Goal: Task Accomplishment & Management: Manage account settings

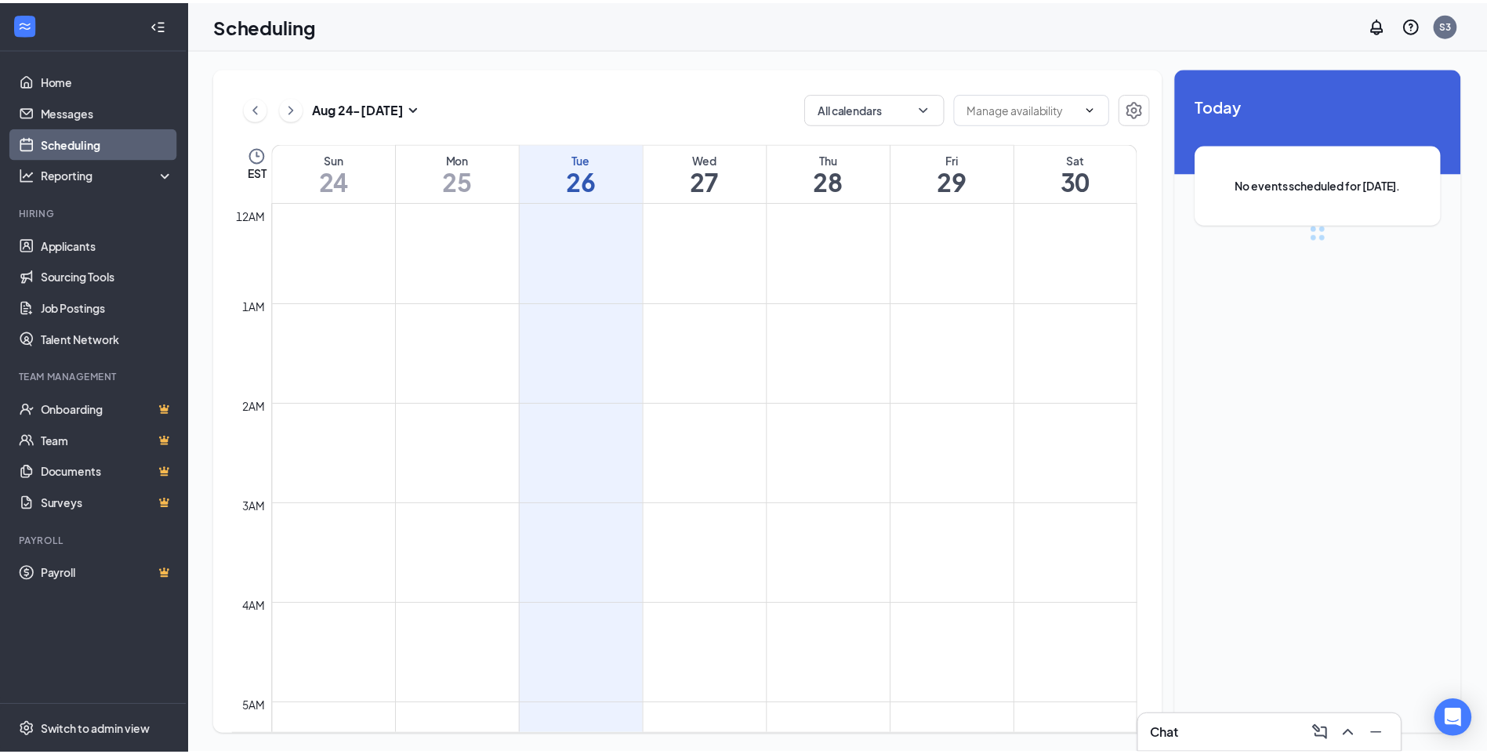
scroll to position [771, 0]
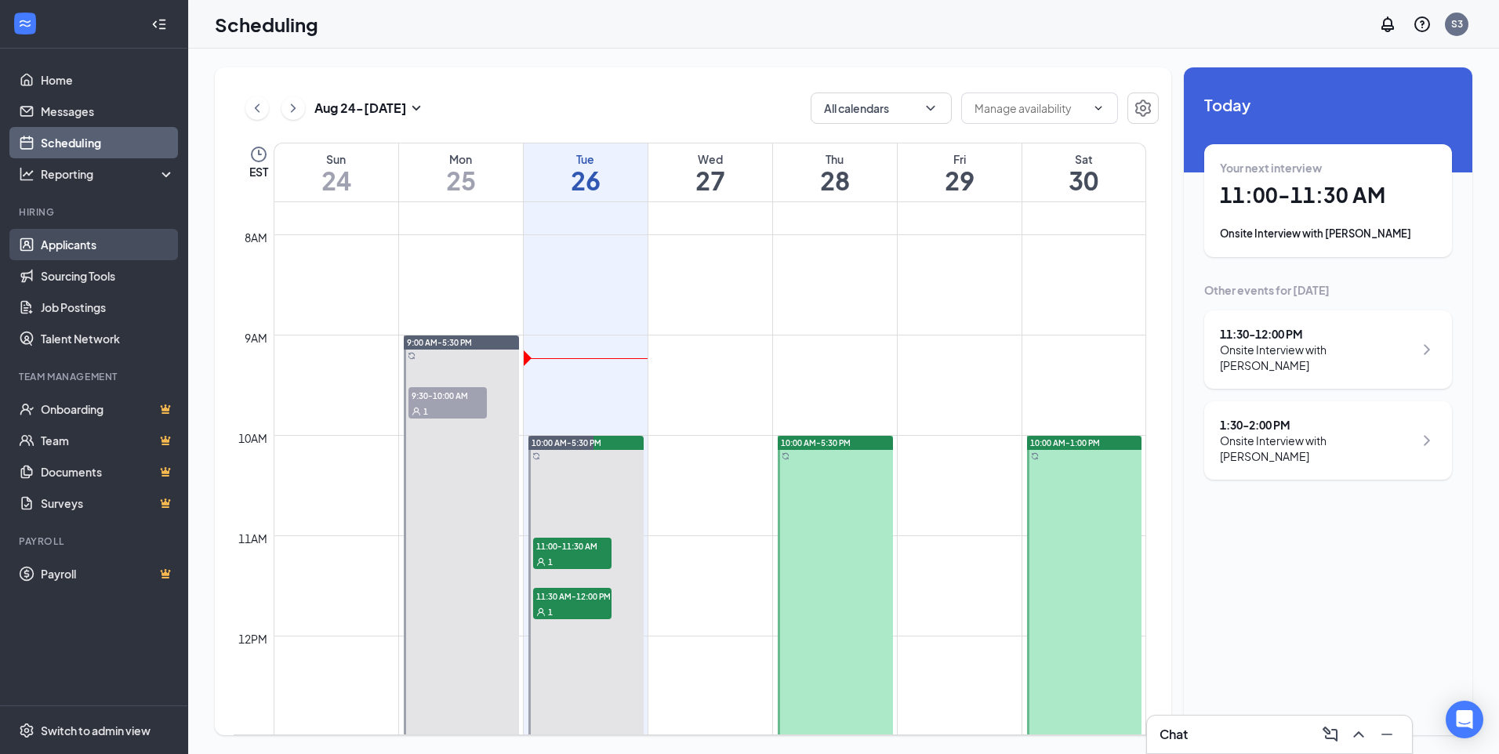
click at [88, 246] on link "Applicants" at bounding box center [108, 244] width 134 height 31
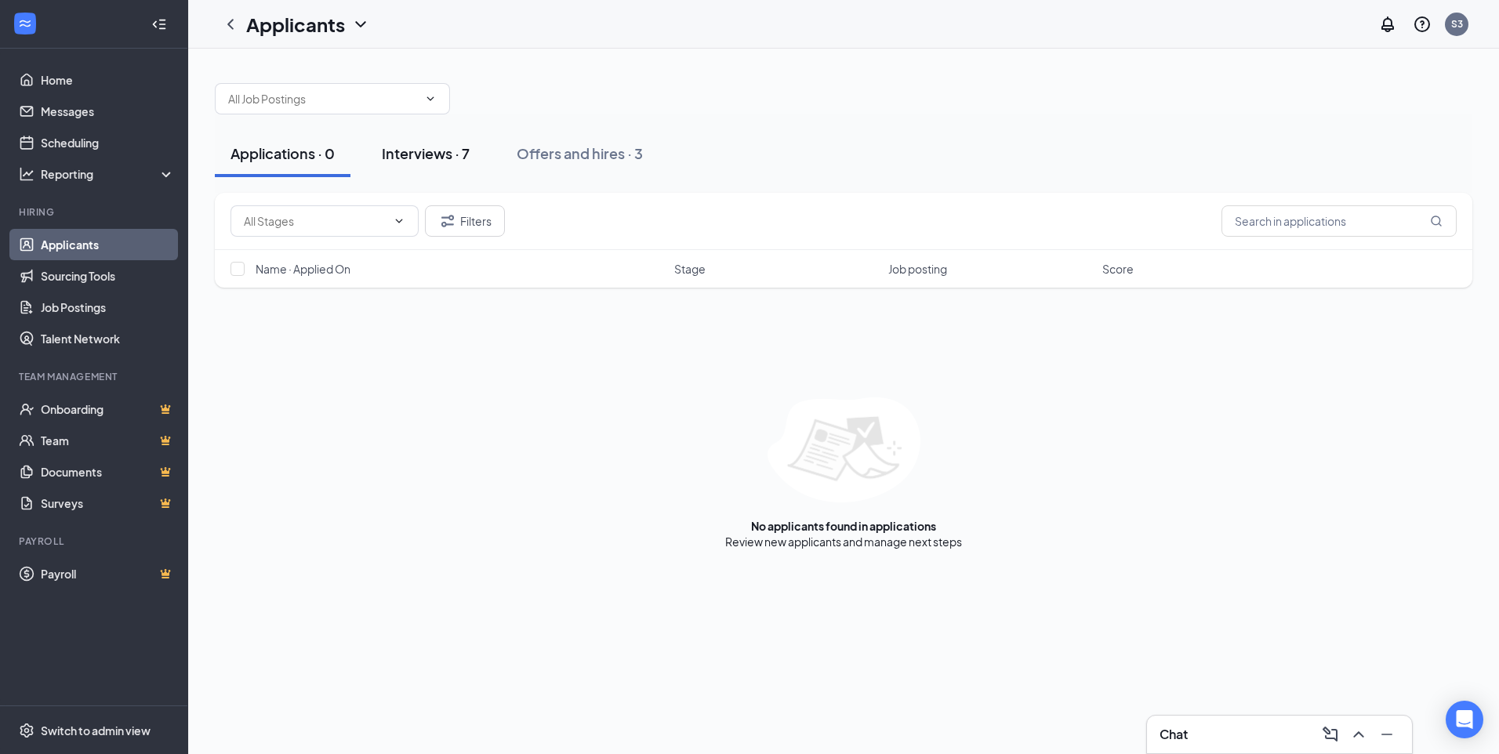
click at [421, 159] on div "Interviews · 7" at bounding box center [426, 153] width 88 height 20
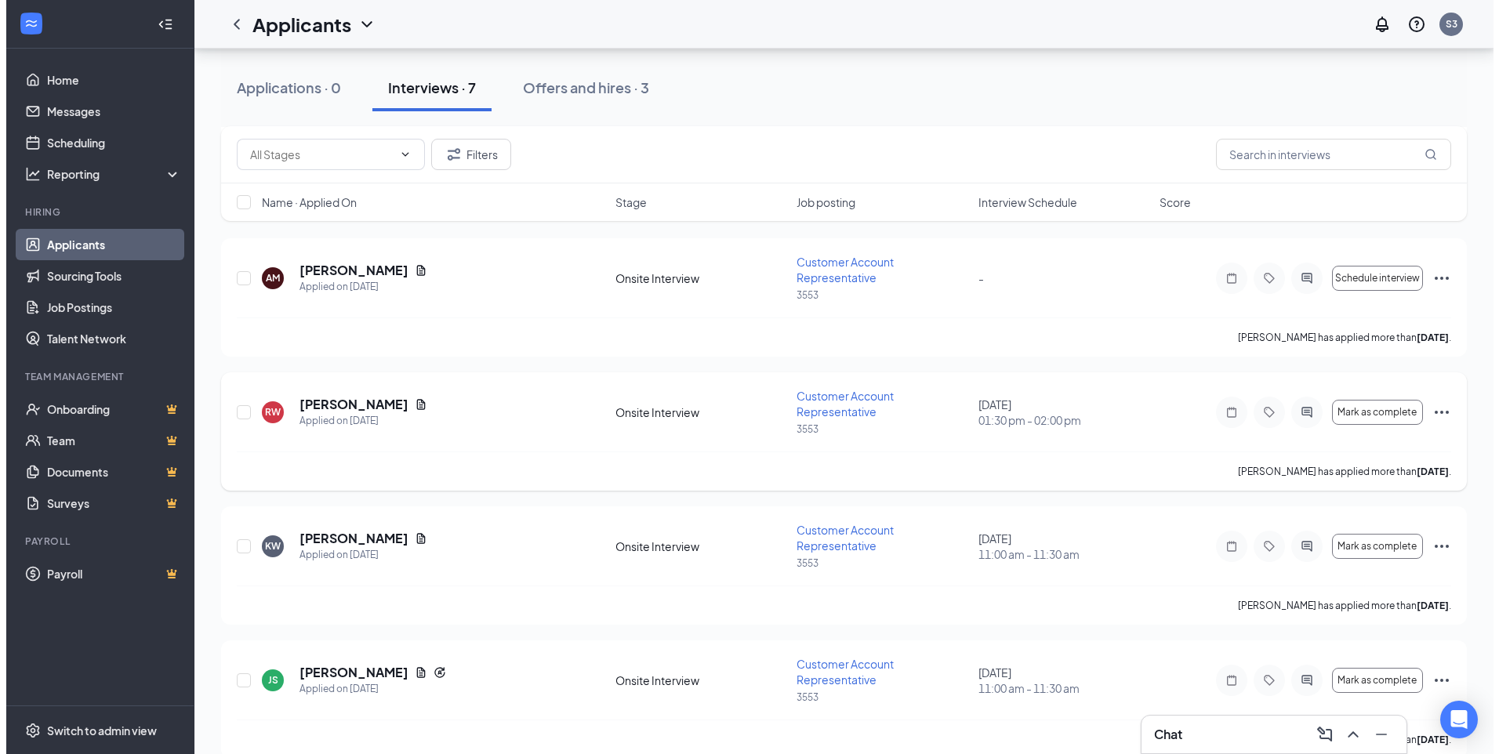
scroll to position [334, 0]
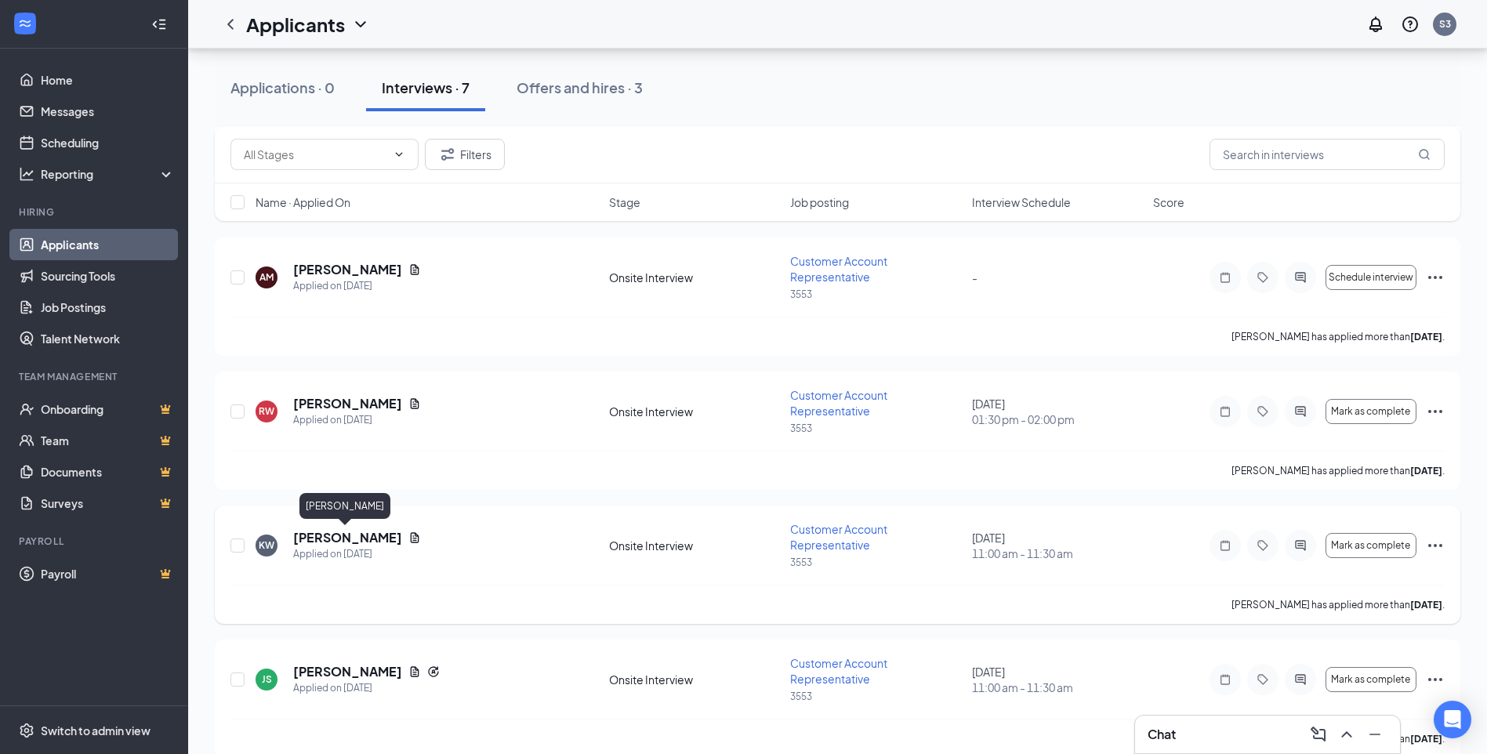
click at [337, 538] on h5 "[PERSON_NAME]" at bounding box center [347, 537] width 109 height 17
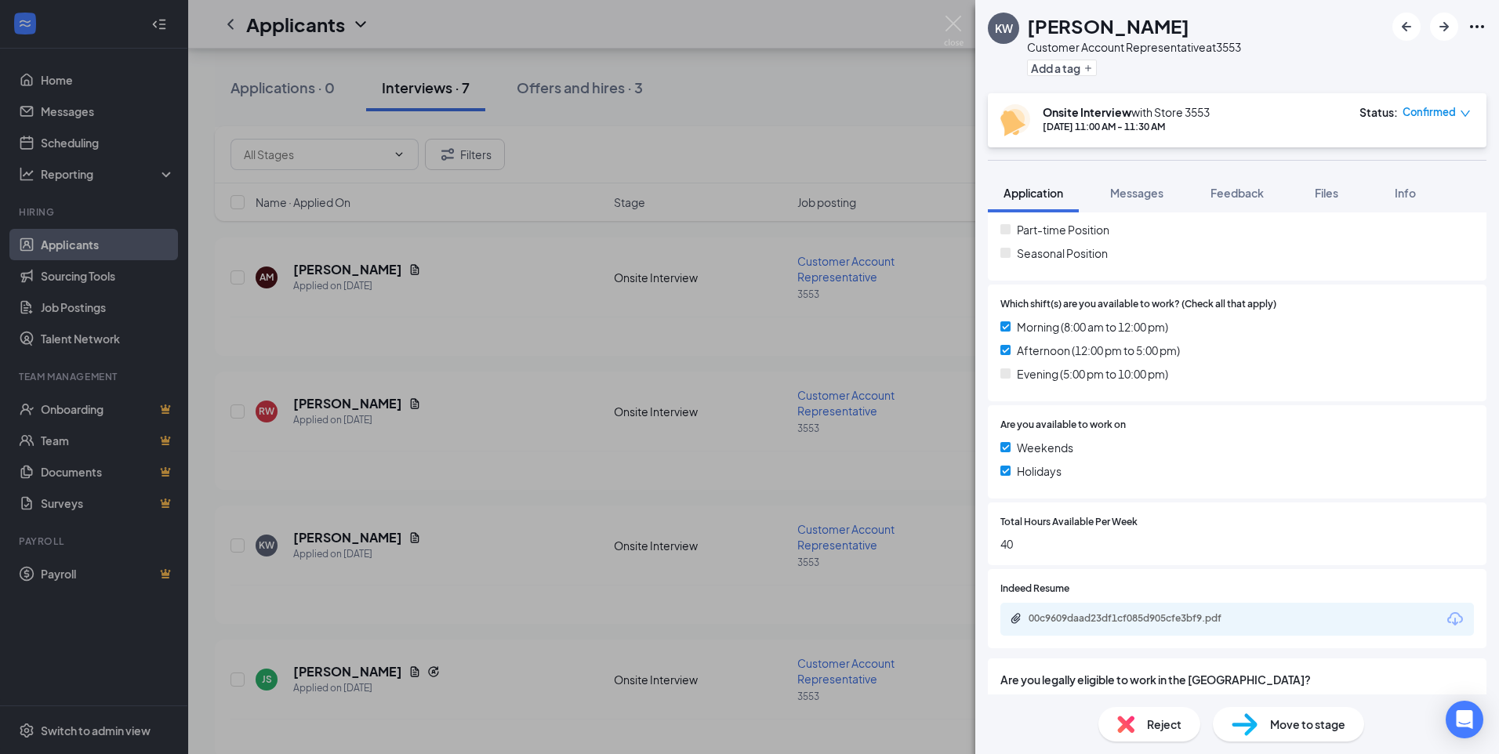
scroll to position [440, 0]
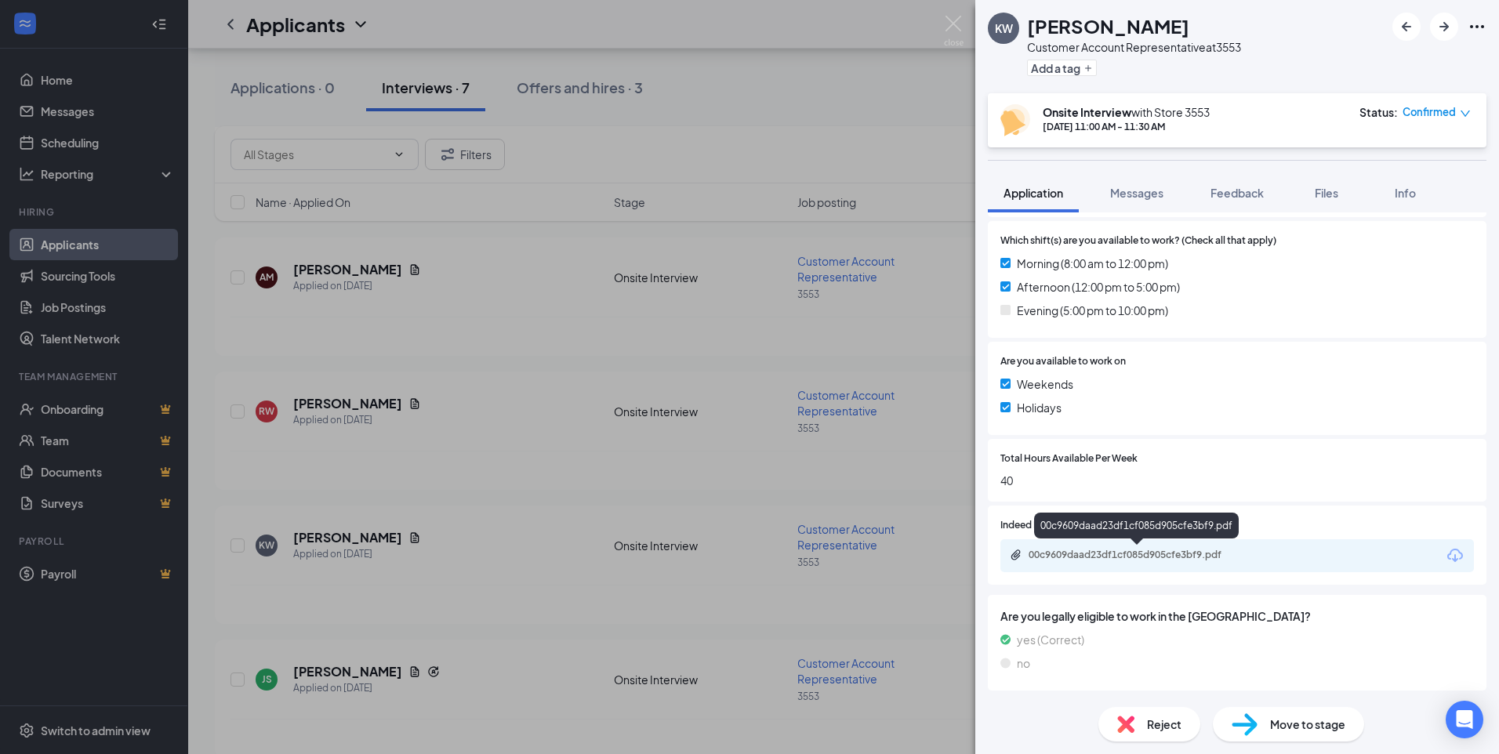
click at [1106, 560] on div "00c9609daad23df1cf085d905cfe3bf9.pdf" at bounding box center [1139, 555] width 220 height 13
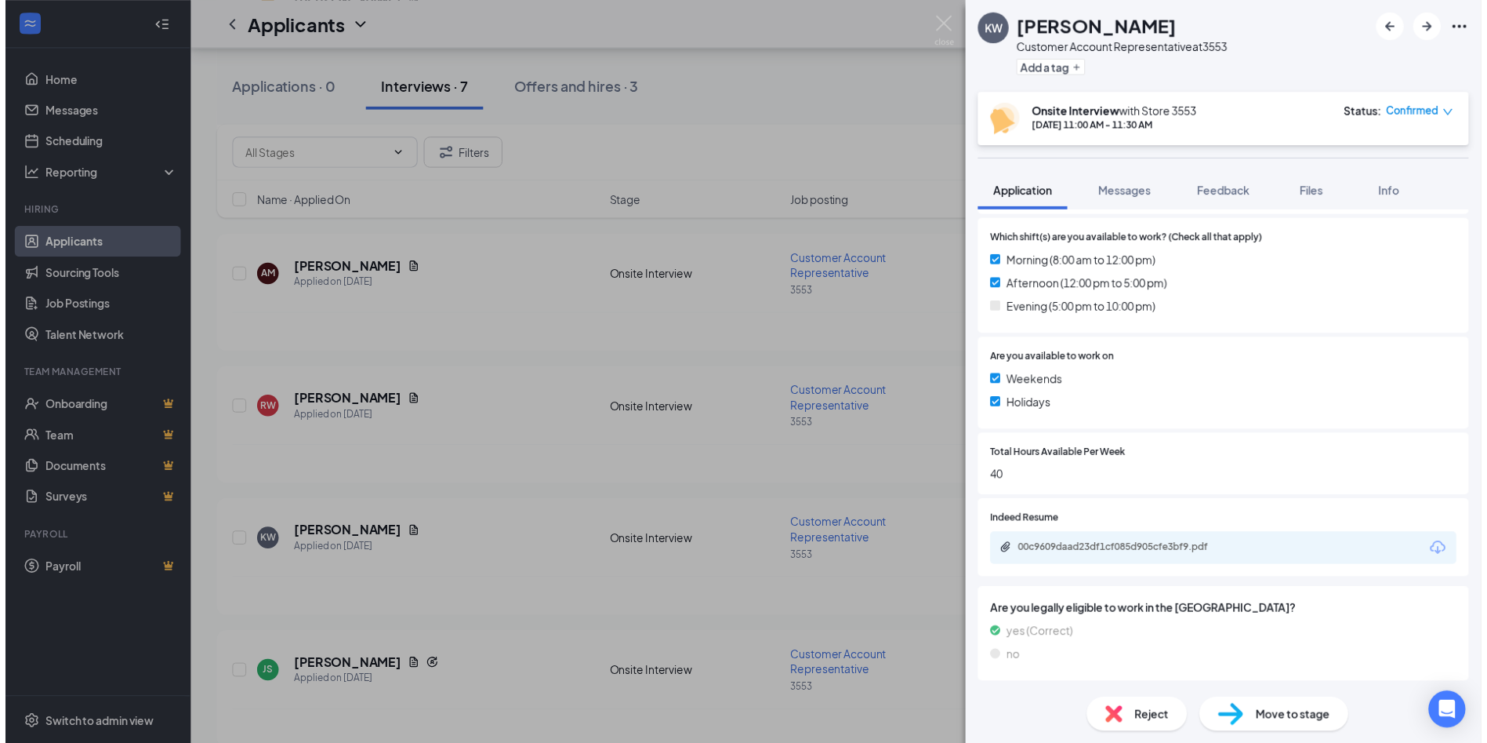
scroll to position [434, 0]
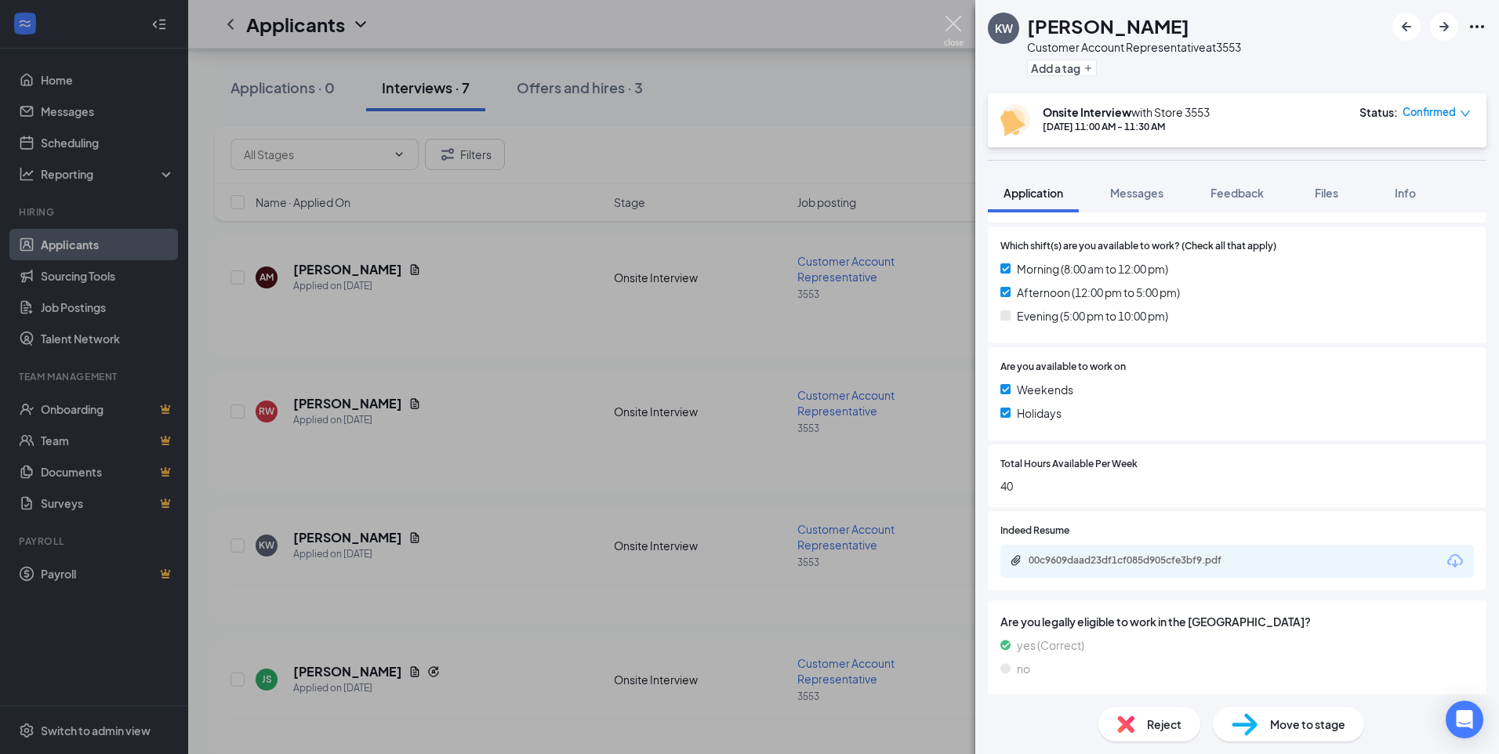
click at [957, 23] on img at bounding box center [954, 31] width 20 height 31
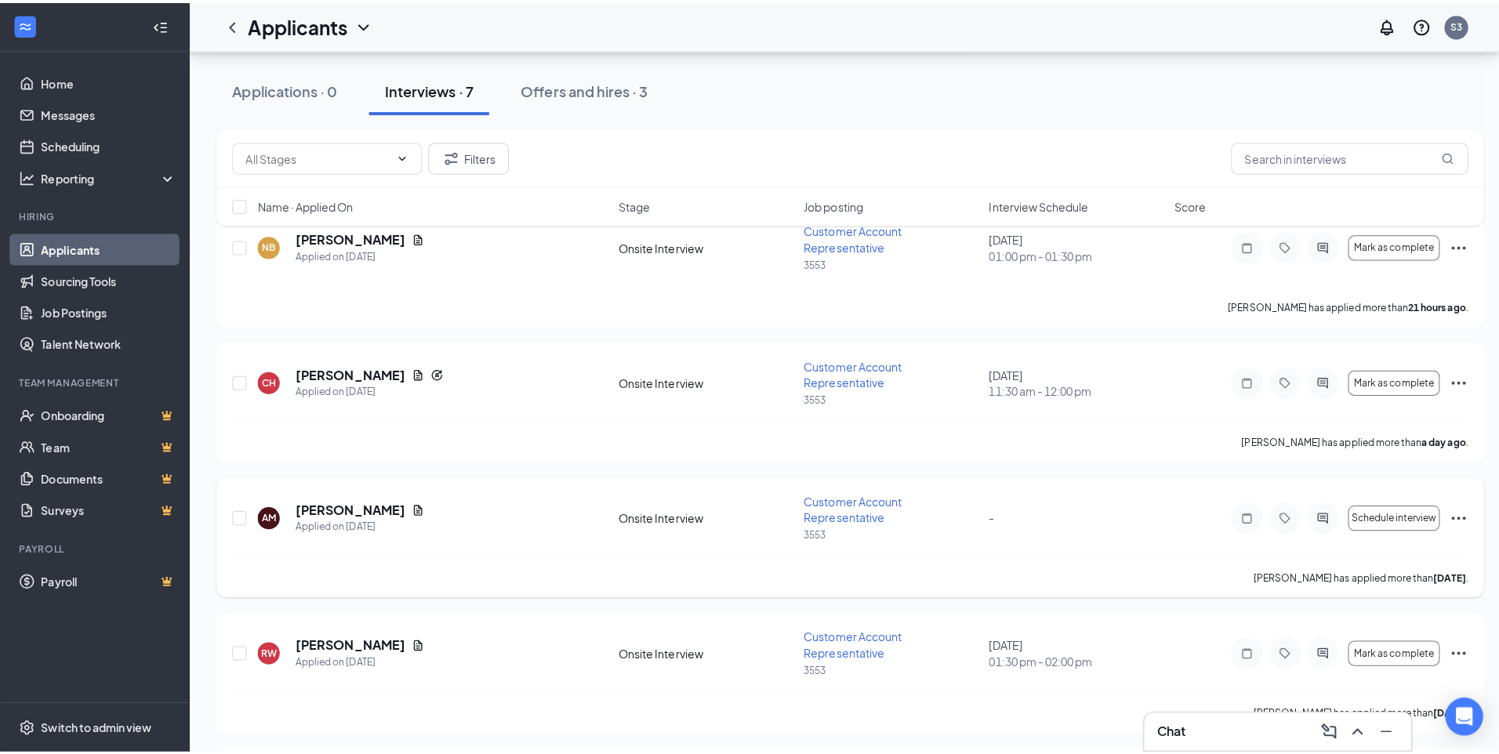
scroll to position [99, 0]
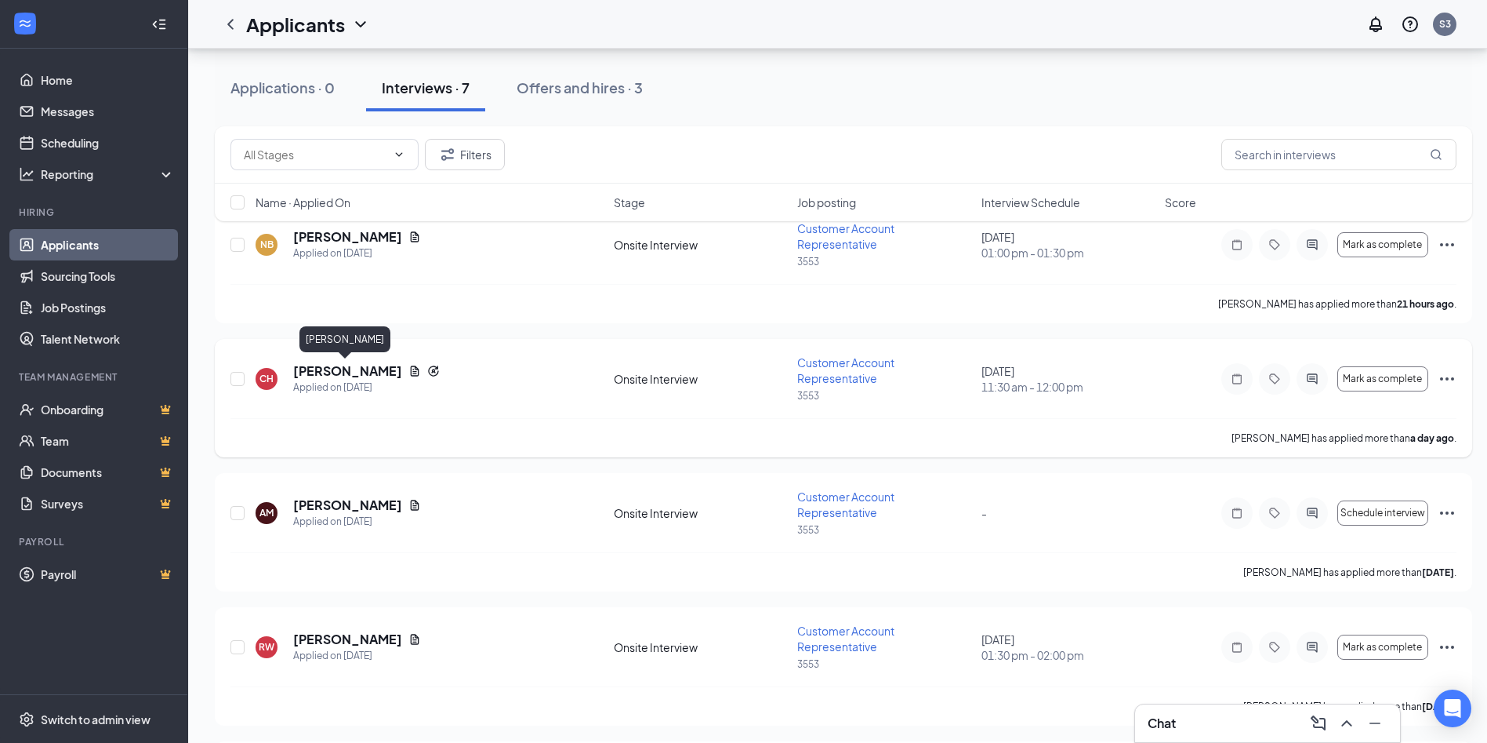
click at [334, 371] on h5 "[PERSON_NAME]" at bounding box center [347, 370] width 109 height 17
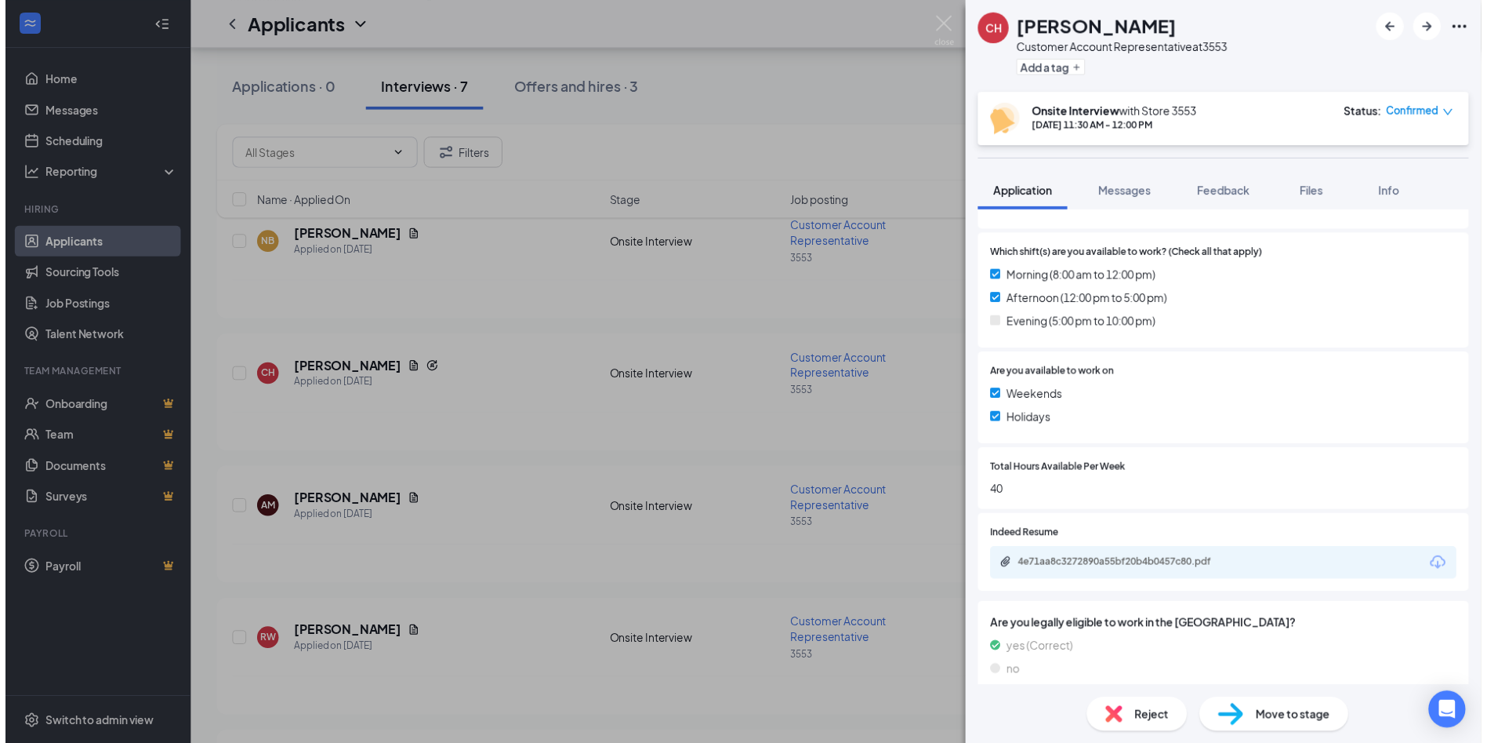
scroll to position [470, 0]
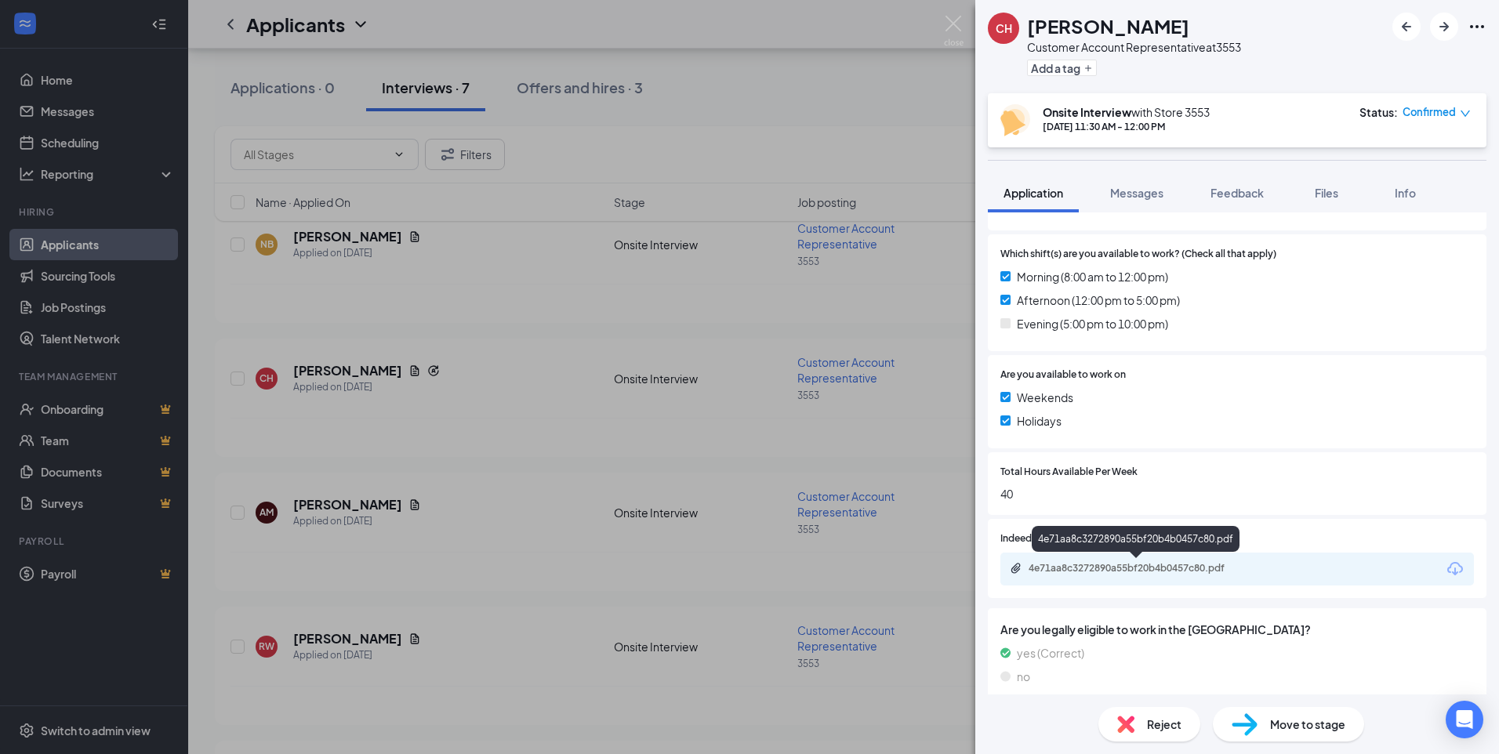
click at [1131, 569] on div "4e71aa8c3272890a55bf20b4b0457c80.pdf" at bounding box center [1139, 568] width 220 height 13
click at [949, 20] on img at bounding box center [954, 31] width 20 height 31
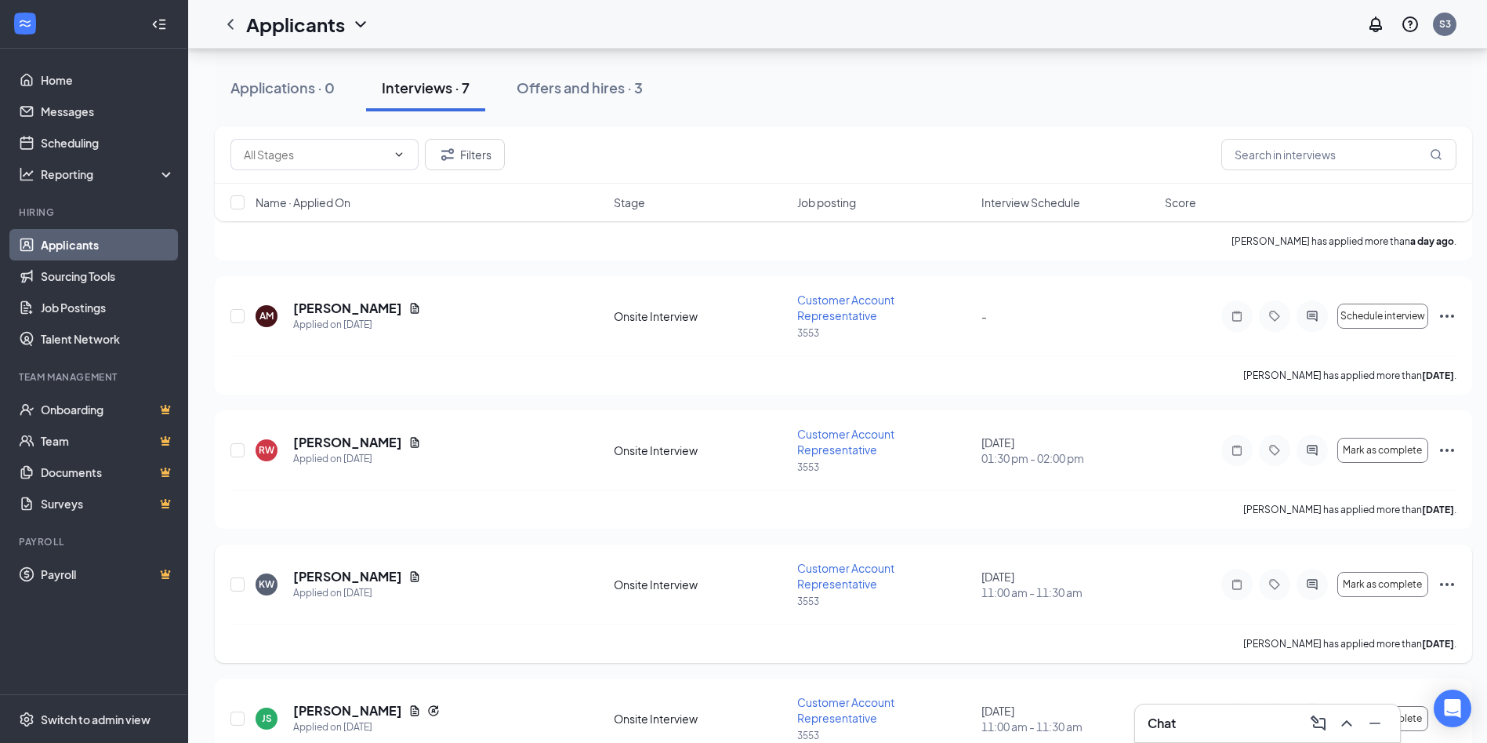
scroll to position [334, 0]
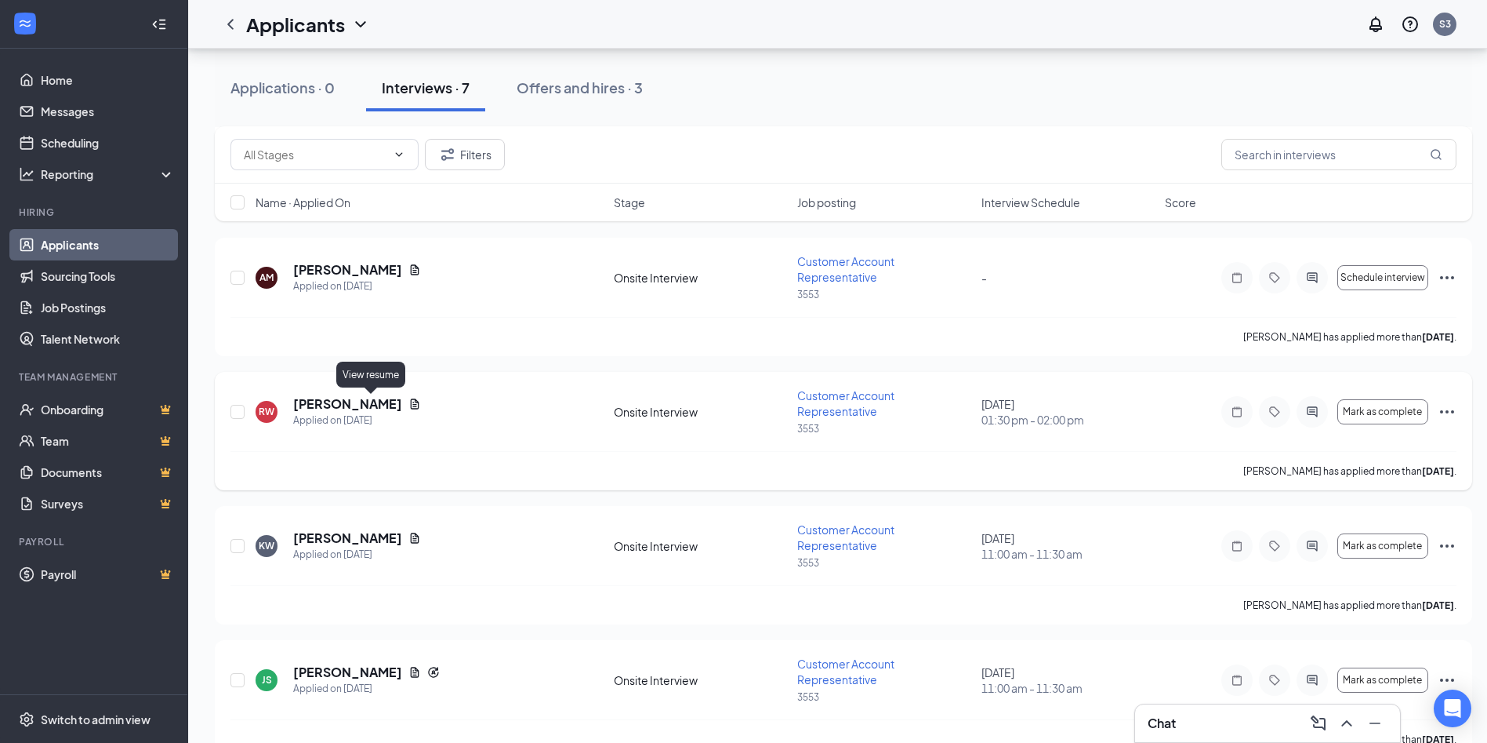
click at [409, 401] on icon "Document" at bounding box center [415, 404] width 13 height 13
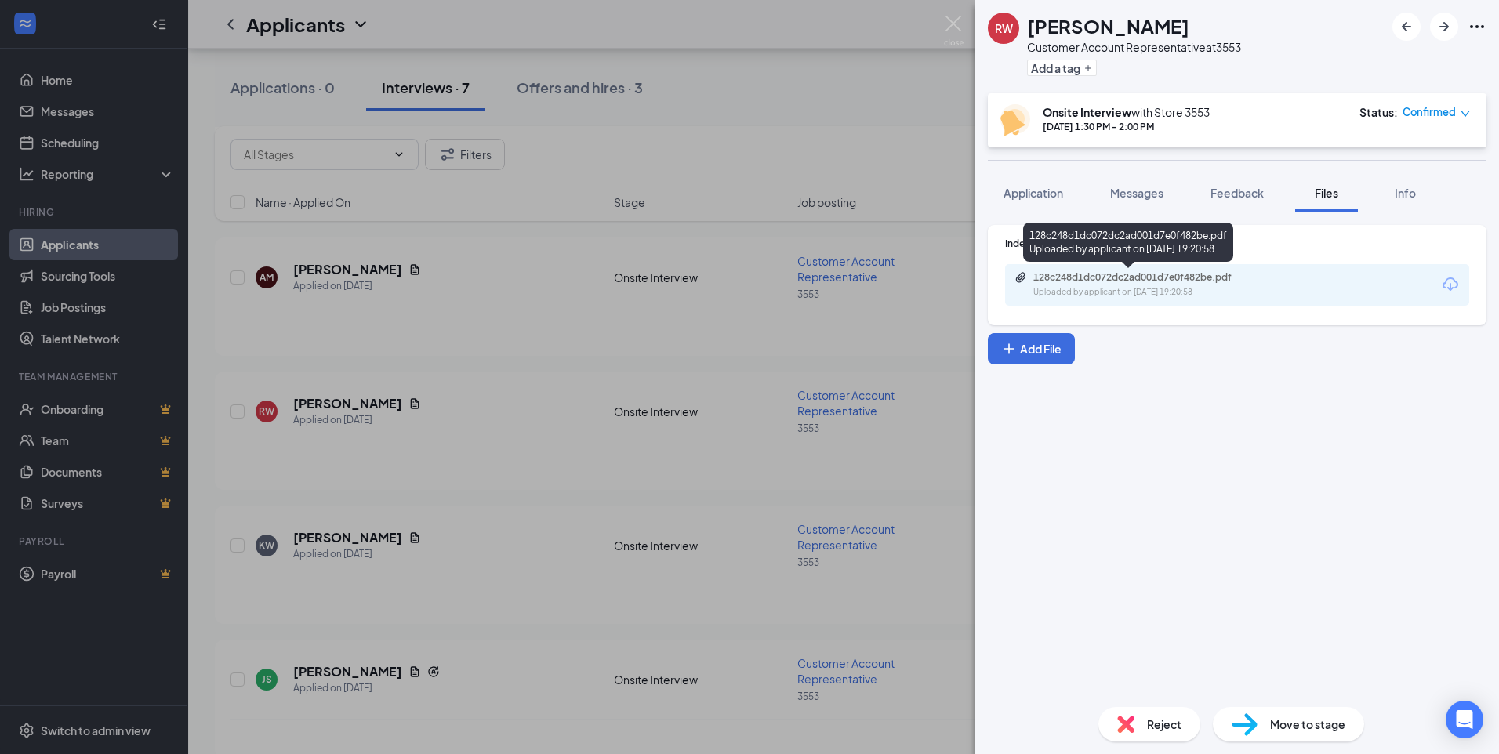
click at [1153, 279] on div "128c248d1dc072dc2ad001d7e0f482be.pdf" at bounding box center [1143, 277] width 220 height 13
click at [957, 24] on img at bounding box center [954, 31] width 20 height 31
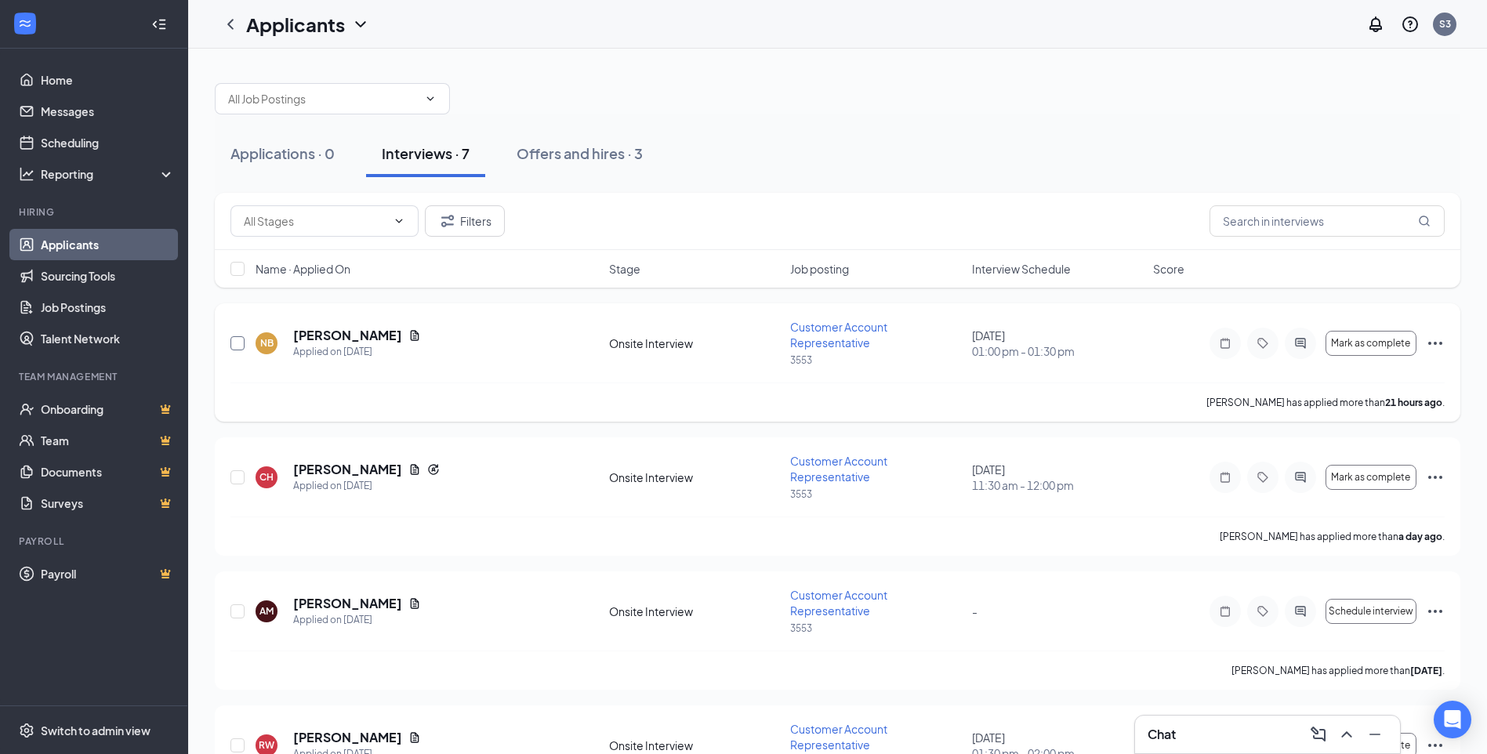
click at [238, 343] on input "checkbox" at bounding box center [238, 343] width 14 height 14
checkbox input "true"
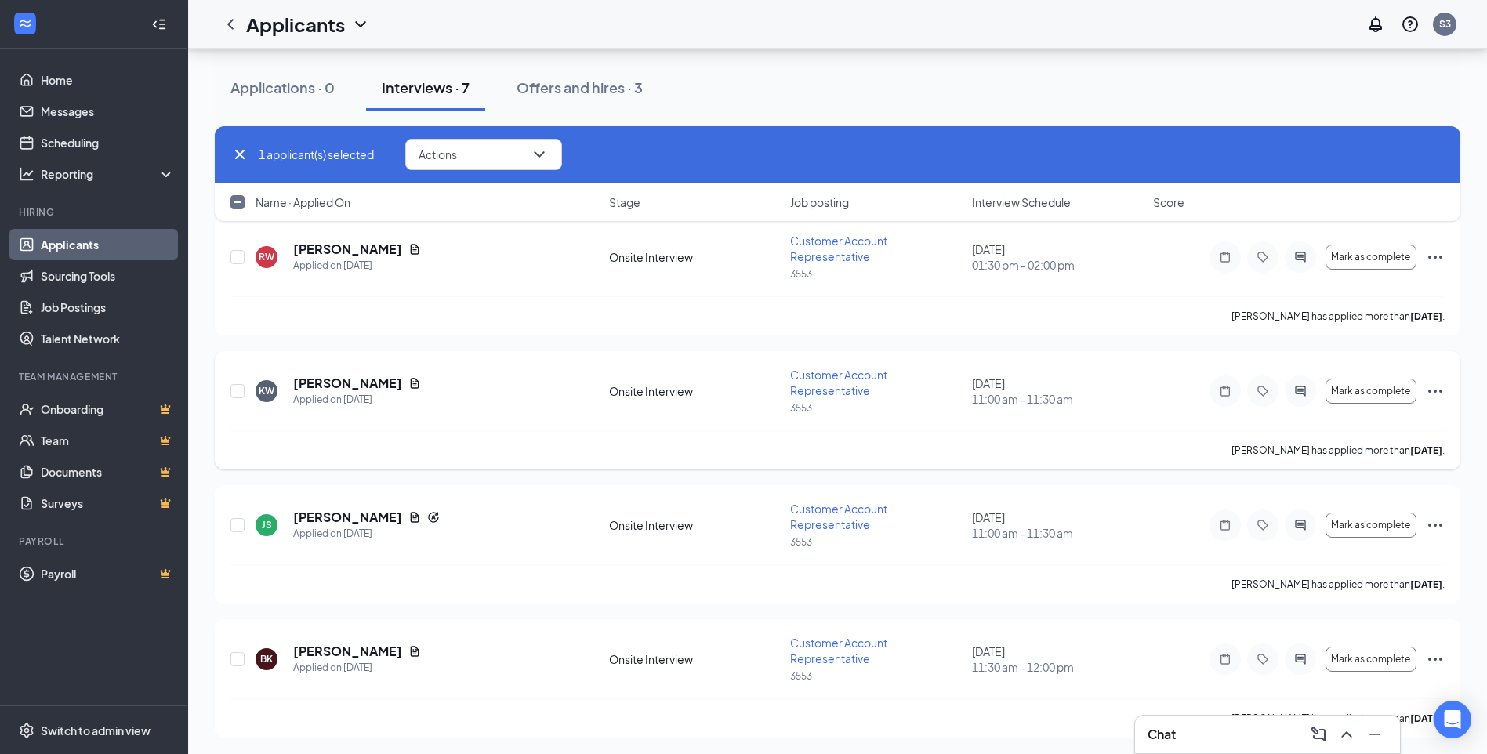
scroll to position [491, 0]
click at [234, 524] on input "checkbox" at bounding box center [238, 523] width 14 height 14
checkbox input "true"
click at [242, 659] on input "checkbox" at bounding box center [238, 657] width 14 height 14
checkbox input "true"
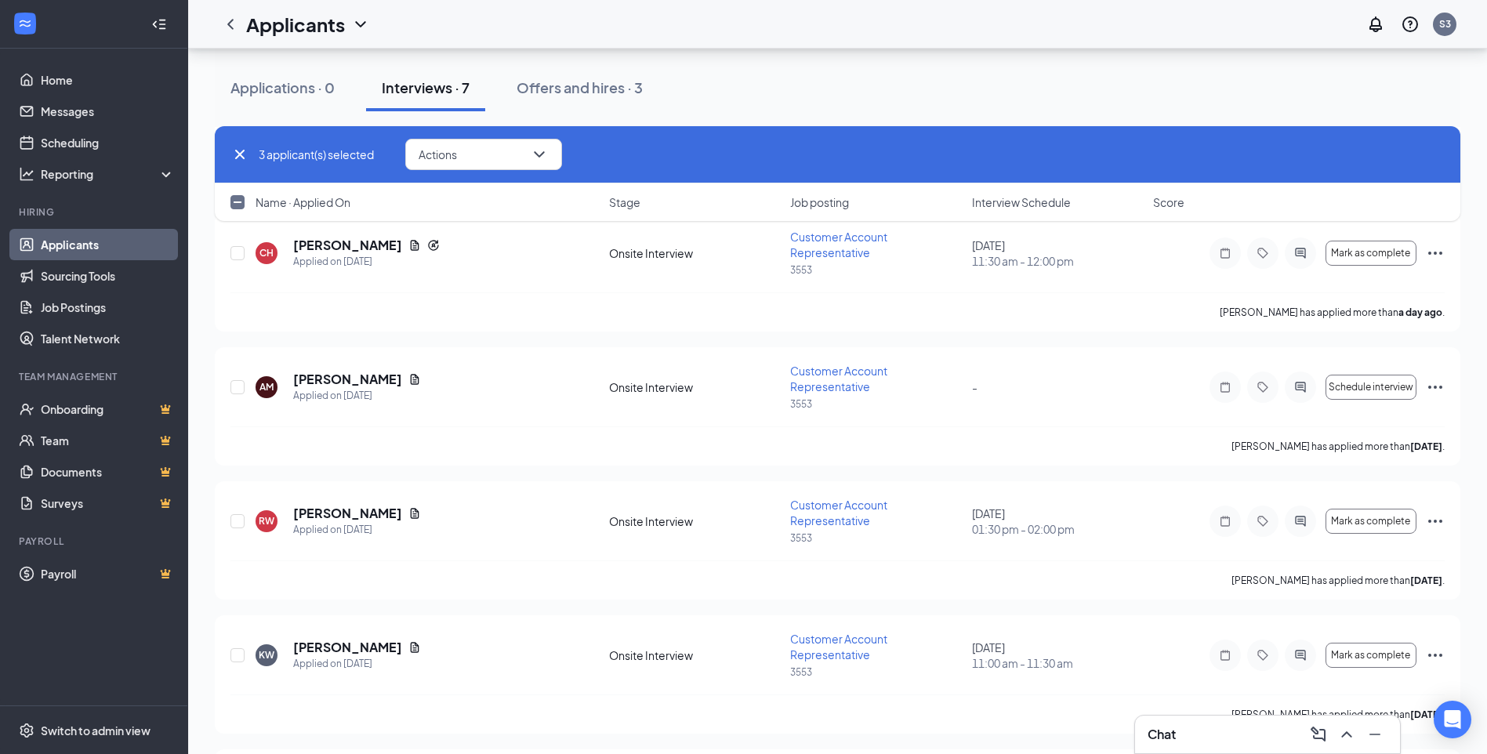
scroll to position [177, 0]
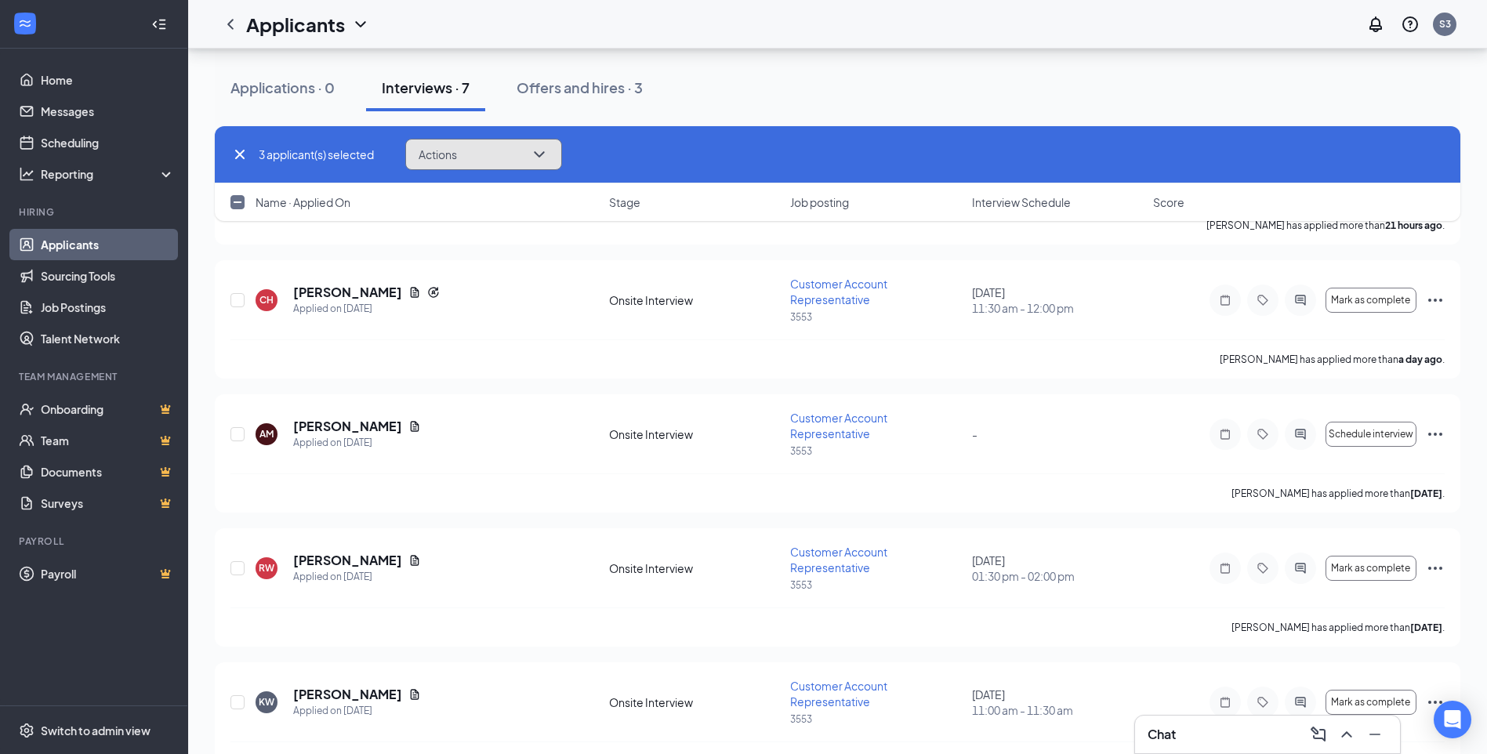
click at [544, 158] on icon "ChevronDown" at bounding box center [539, 154] width 19 height 19
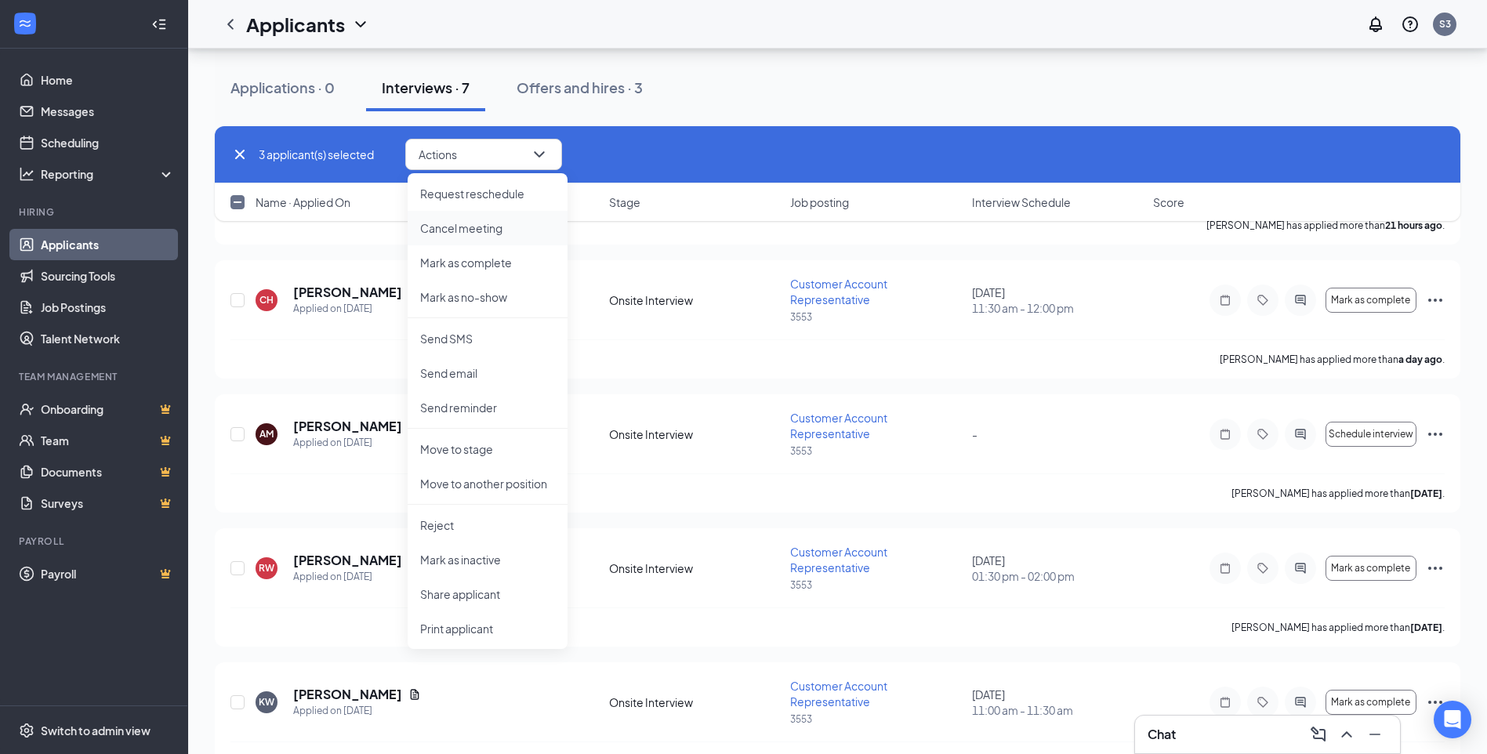
click at [490, 231] on p "Cancel meeting" at bounding box center [487, 228] width 135 height 16
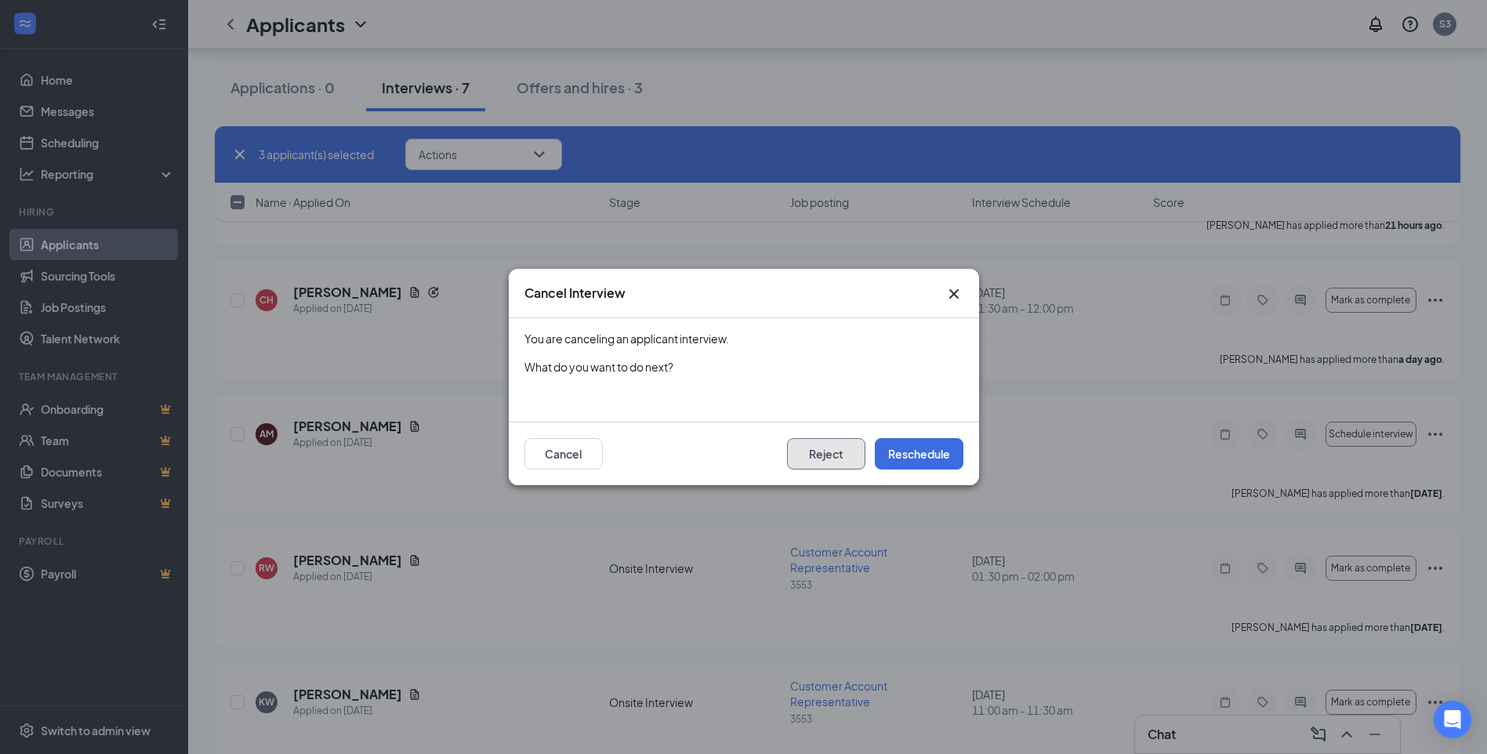
click at [840, 457] on button "Reject" at bounding box center [826, 453] width 78 height 31
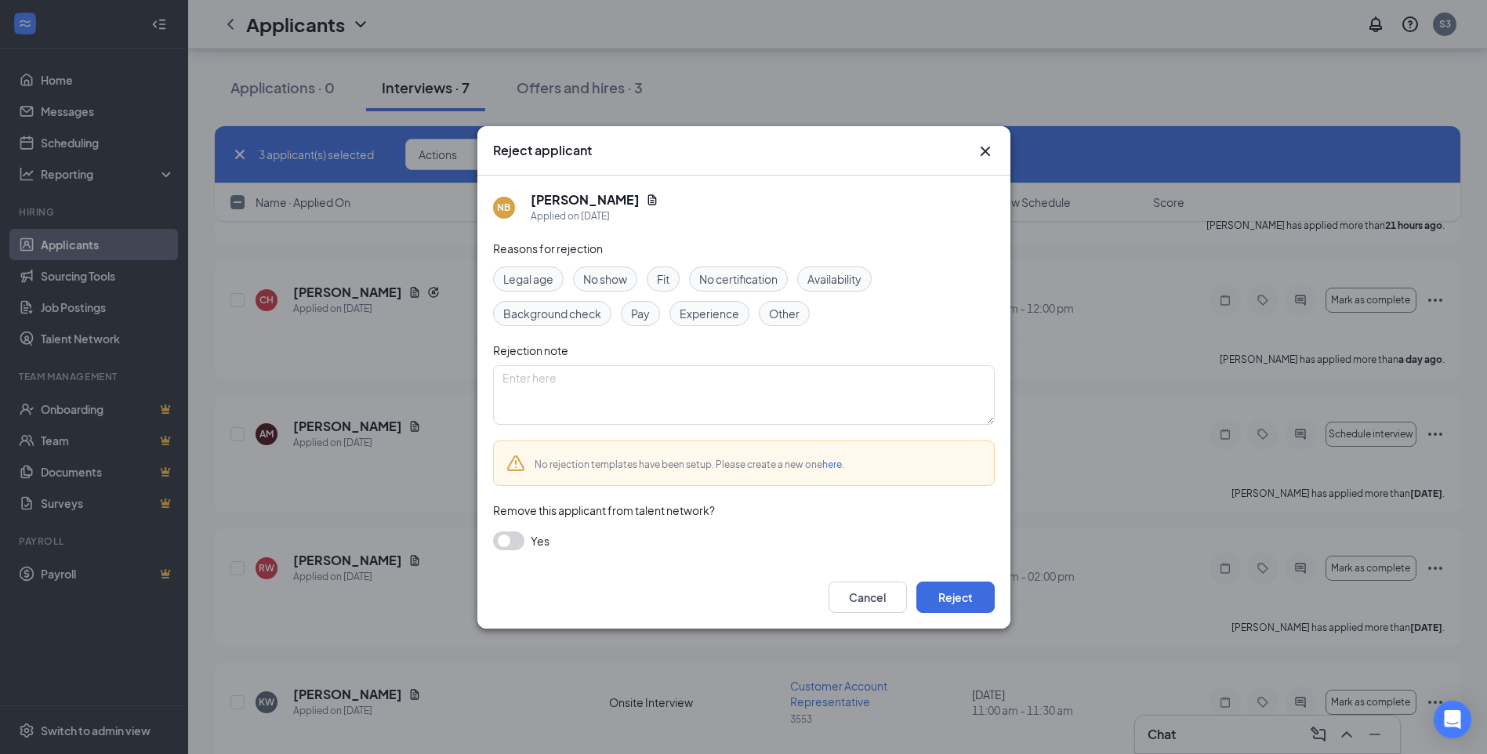
click at [786, 312] on span "Other" at bounding box center [784, 313] width 31 height 17
click at [543, 390] on textarea at bounding box center [744, 395] width 502 height 60
type textarea "F"
type textarea "Have hired someone"
click at [964, 597] on button "Reject" at bounding box center [956, 597] width 78 height 31
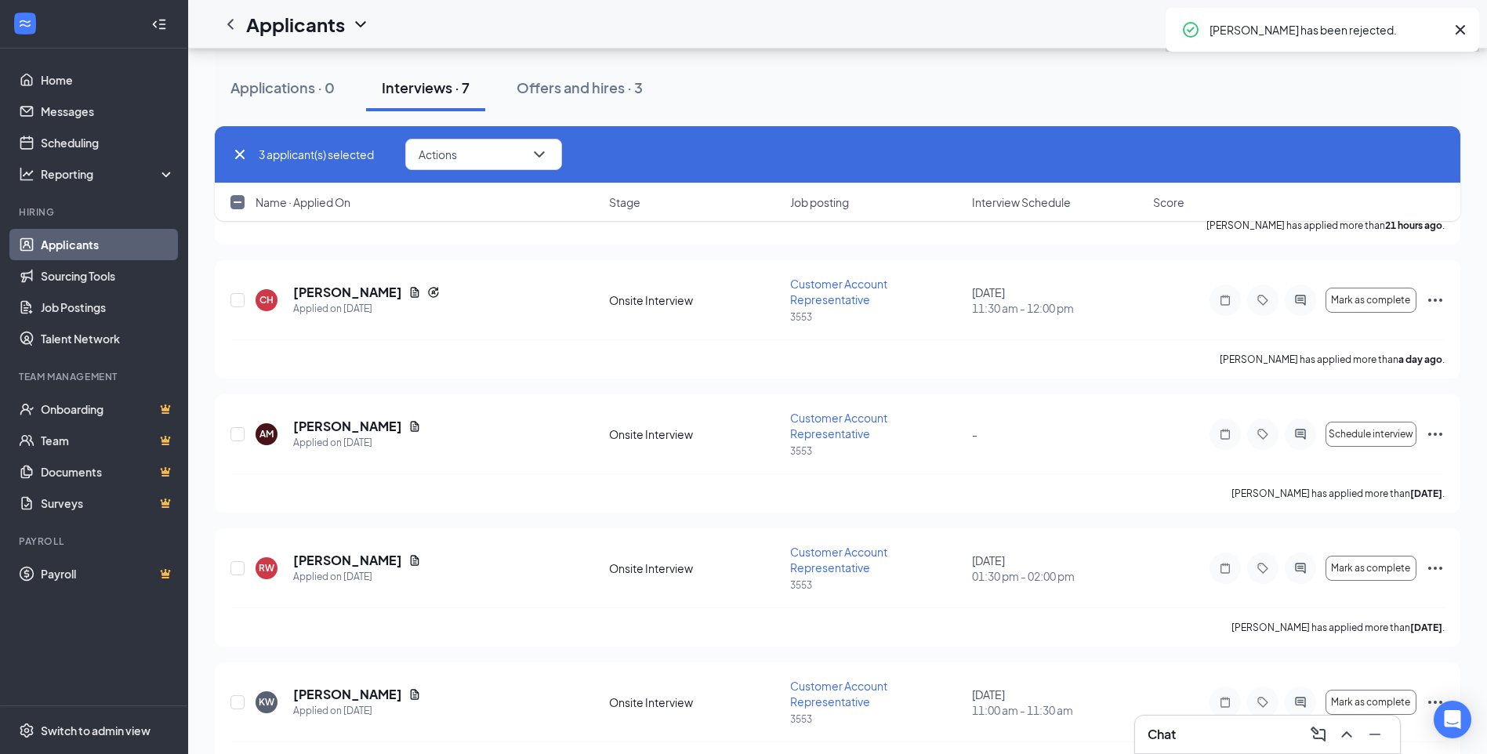
checkbox input "false"
checkbox input "true"
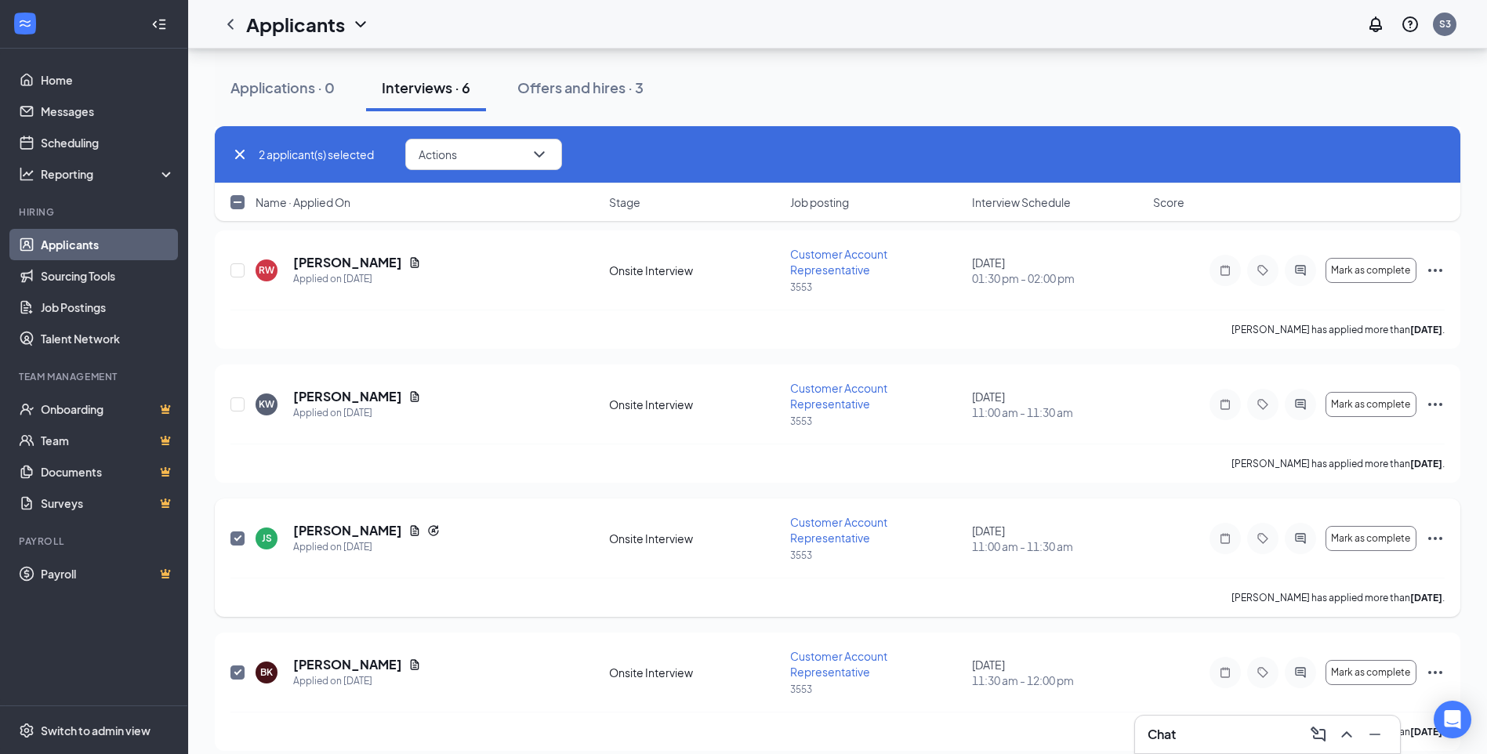
scroll to position [357, 0]
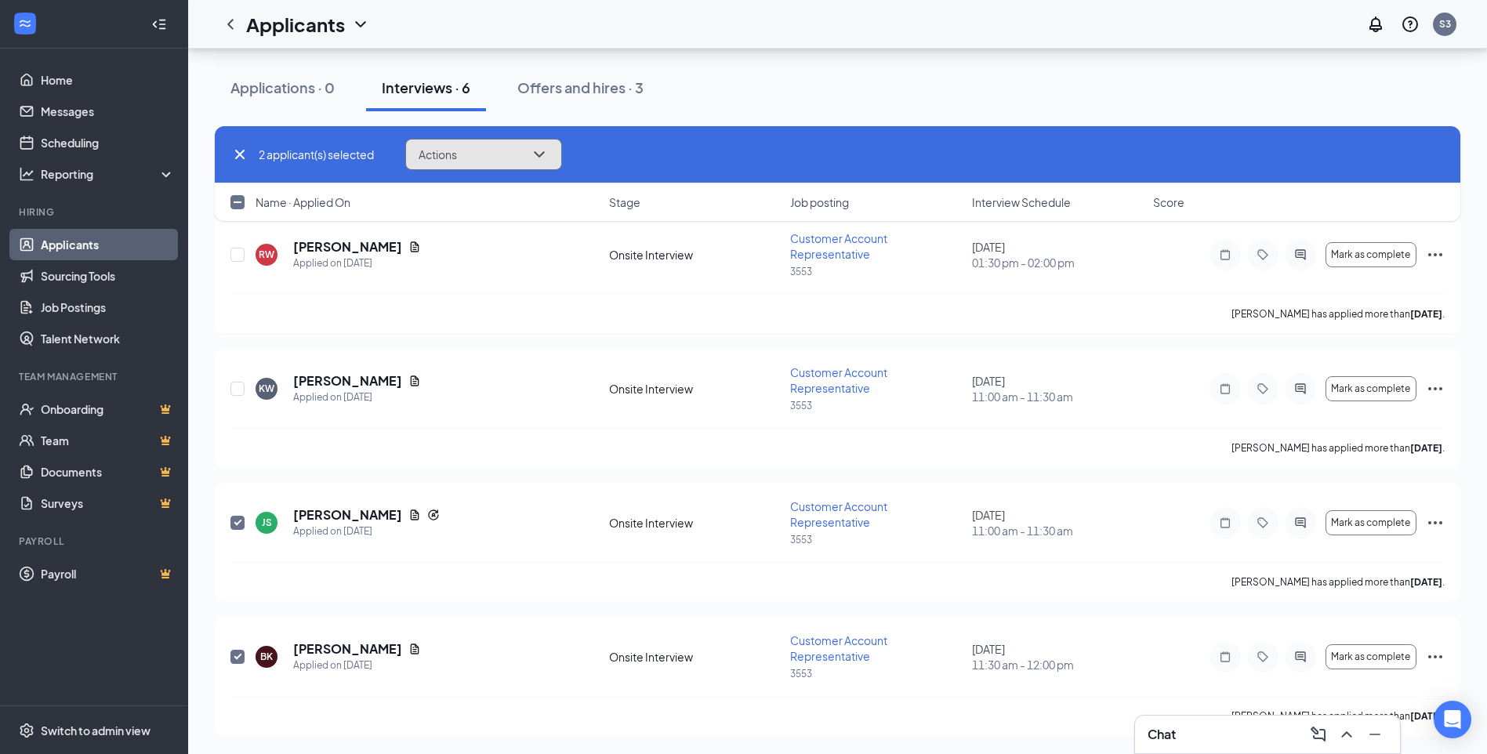
click at [542, 143] on button "Actions" at bounding box center [483, 154] width 157 height 31
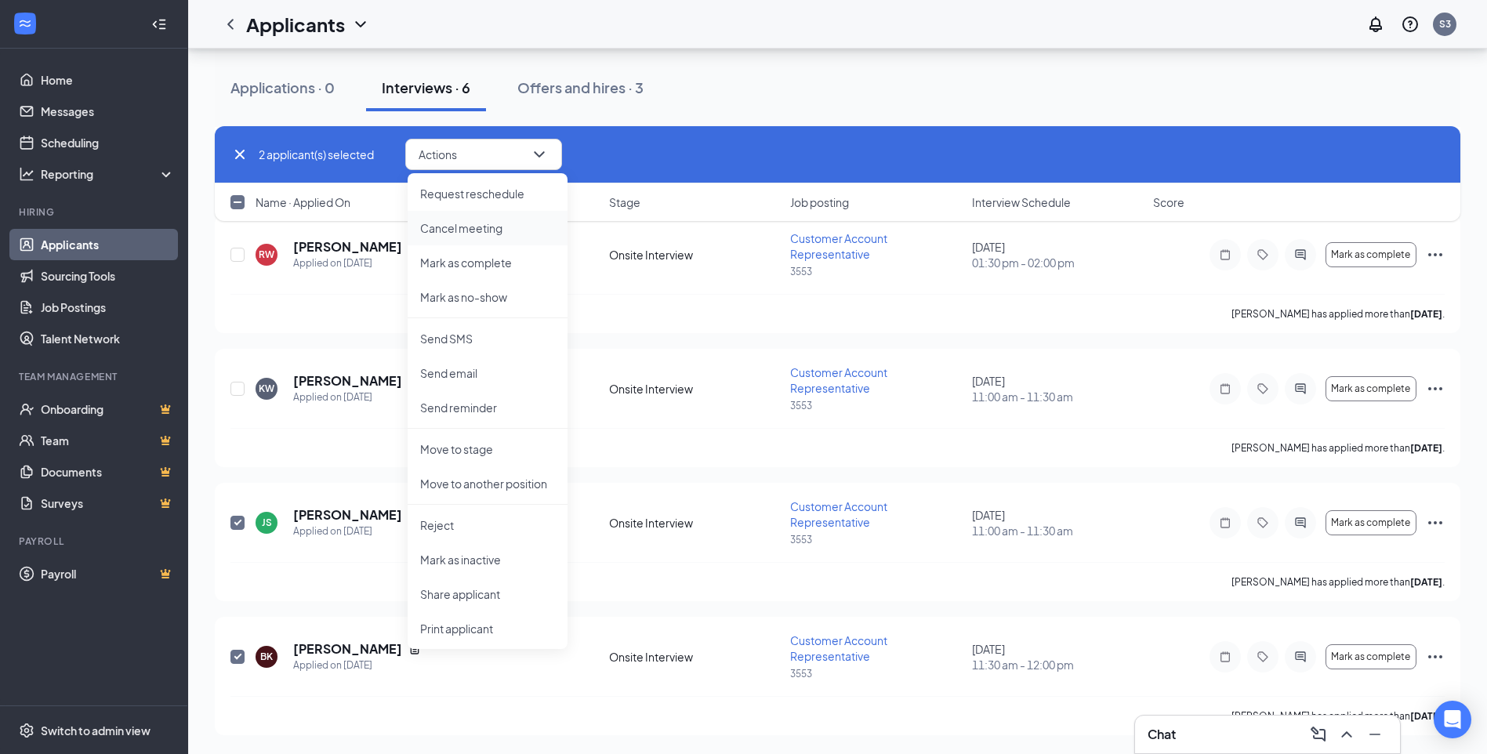
click at [499, 231] on p "Cancel meeting" at bounding box center [487, 228] width 135 height 16
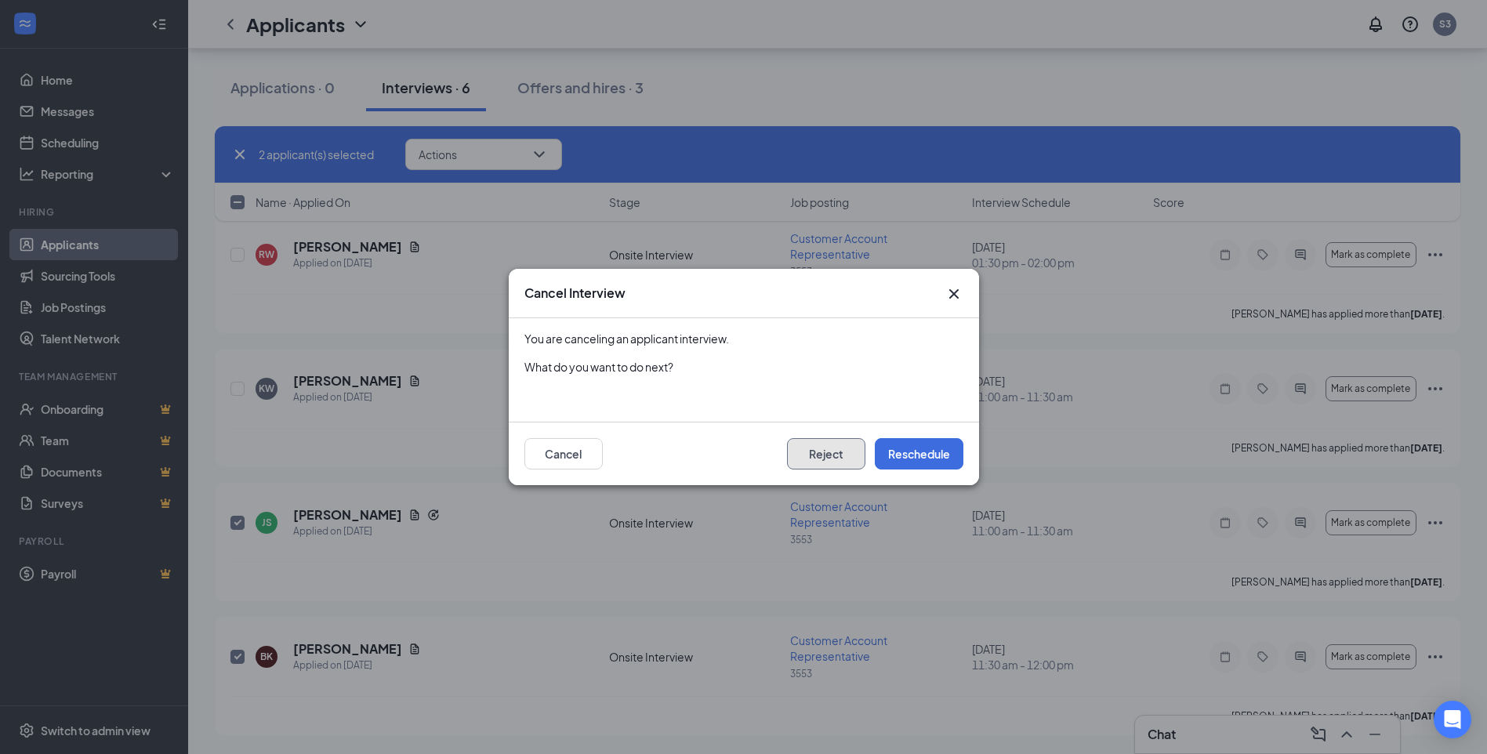
click at [818, 459] on button "Reject" at bounding box center [826, 453] width 78 height 31
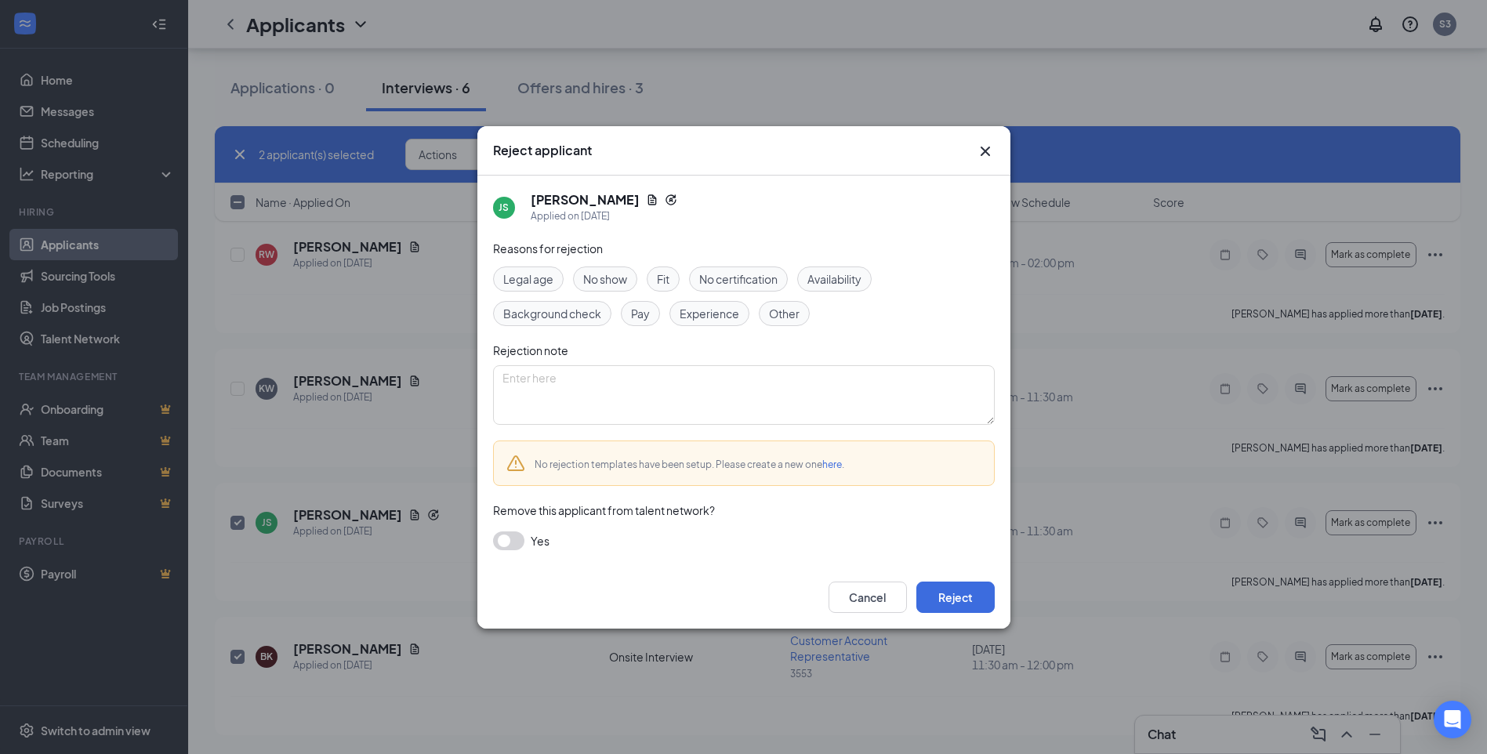
click at [783, 318] on span "Other" at bounding box center [784, 313] width 31 height 17
click at [533, 381] on textarea at bounding box center [744, 395] width 502 height 60
drag, startPoint x: 594, startPoint y: 372, endPoint x: 499, endPoint y: 379, distance: 95.9
click at [499, 379] on textarea "hired someone" at bounding box center [744, 395] width 502 height 60
type textarea "hired someone"
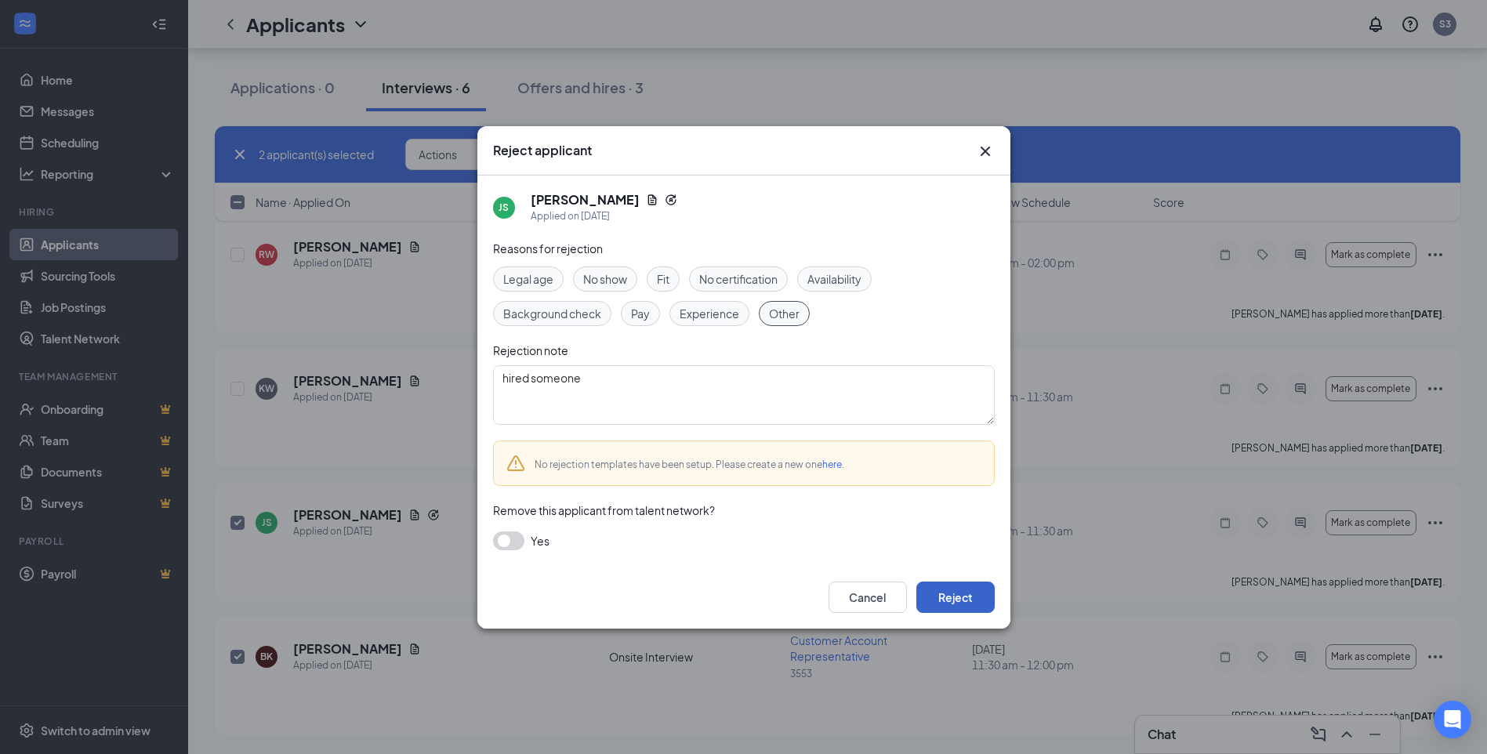
click at [963, 595] on button "Reject" at bounding box center [956, 597] width 78 height 31
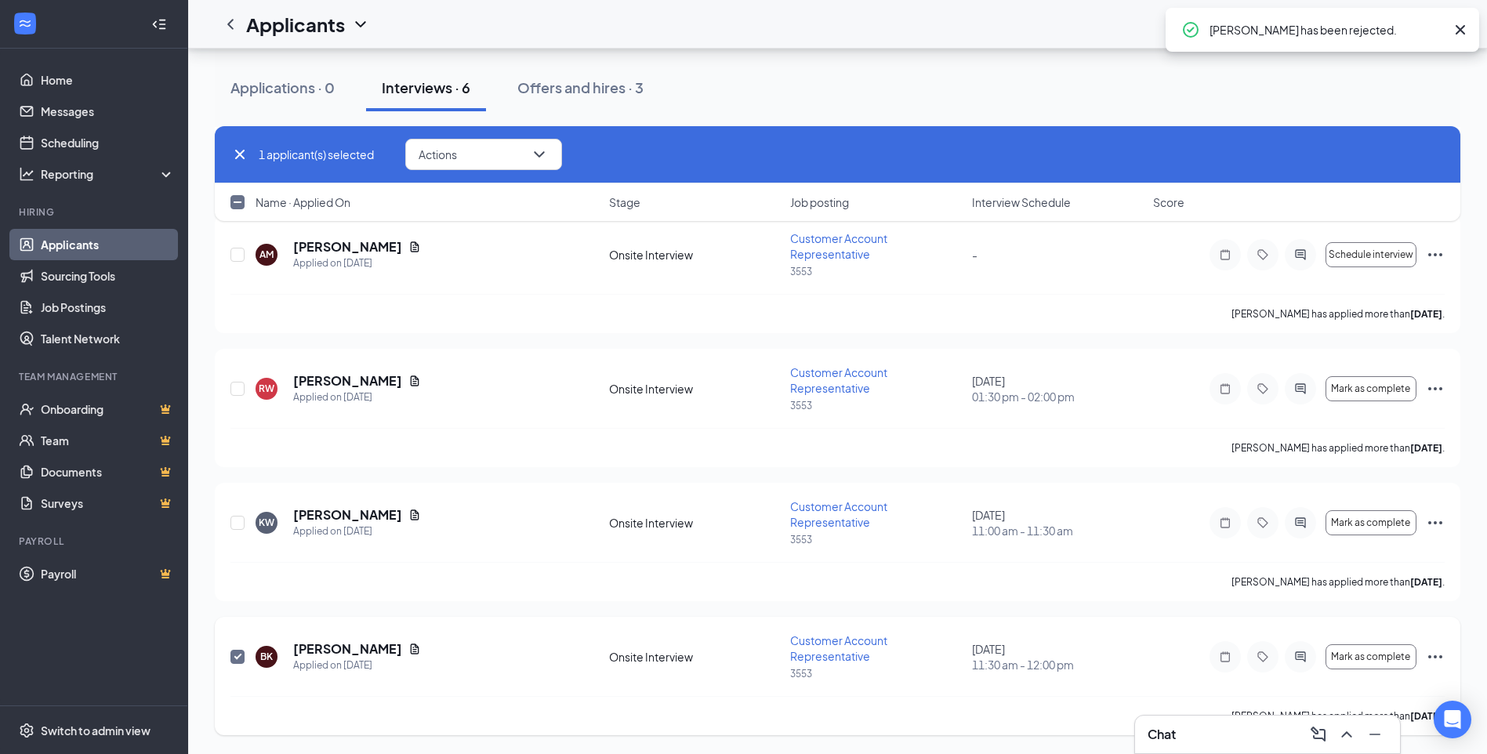
scroll to position [223, 0]
click at [523, 145] on button "Actions" at bounding box center [483, 154] width 157 height 31
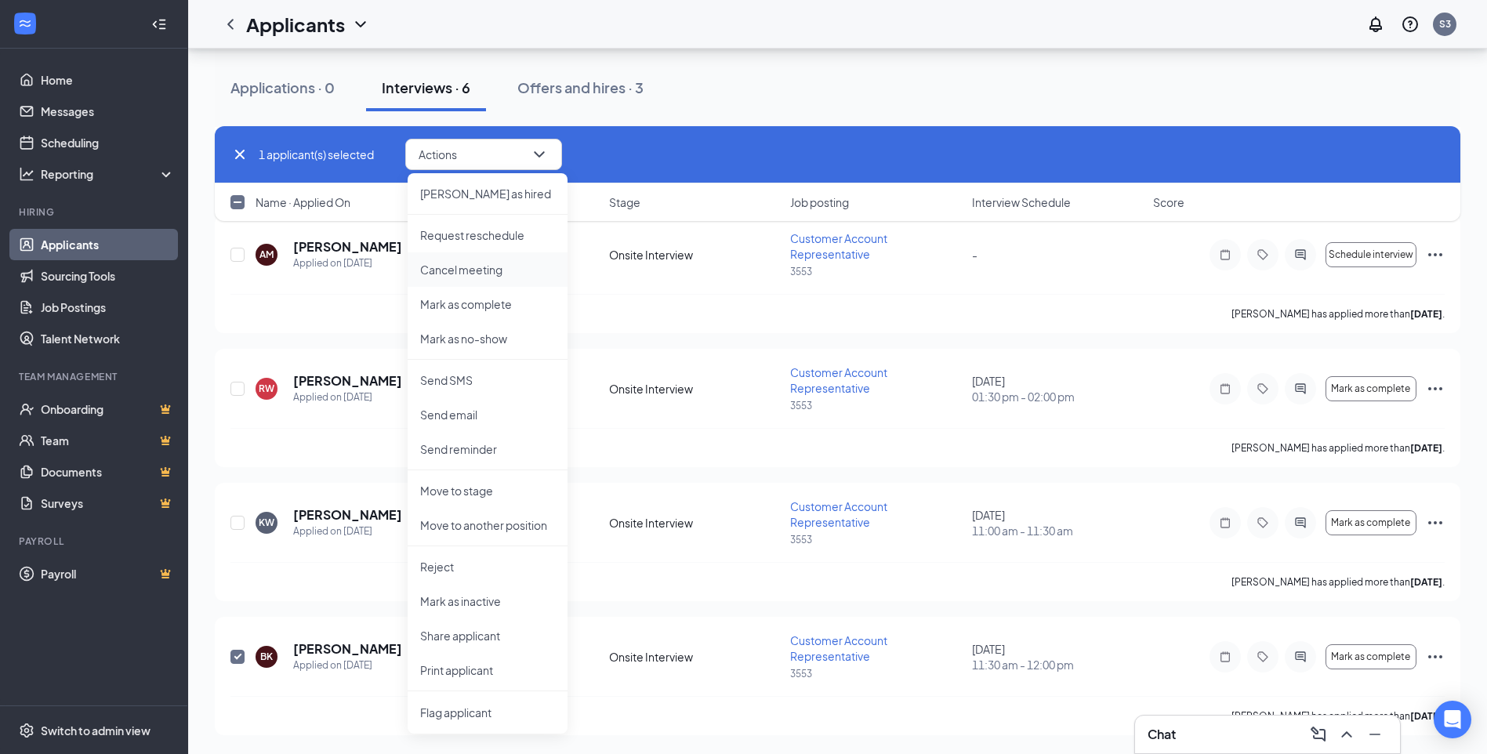
click at [485, 271] on p "Cancel meeting" at bounding box center [487, 270] width 135 height 16
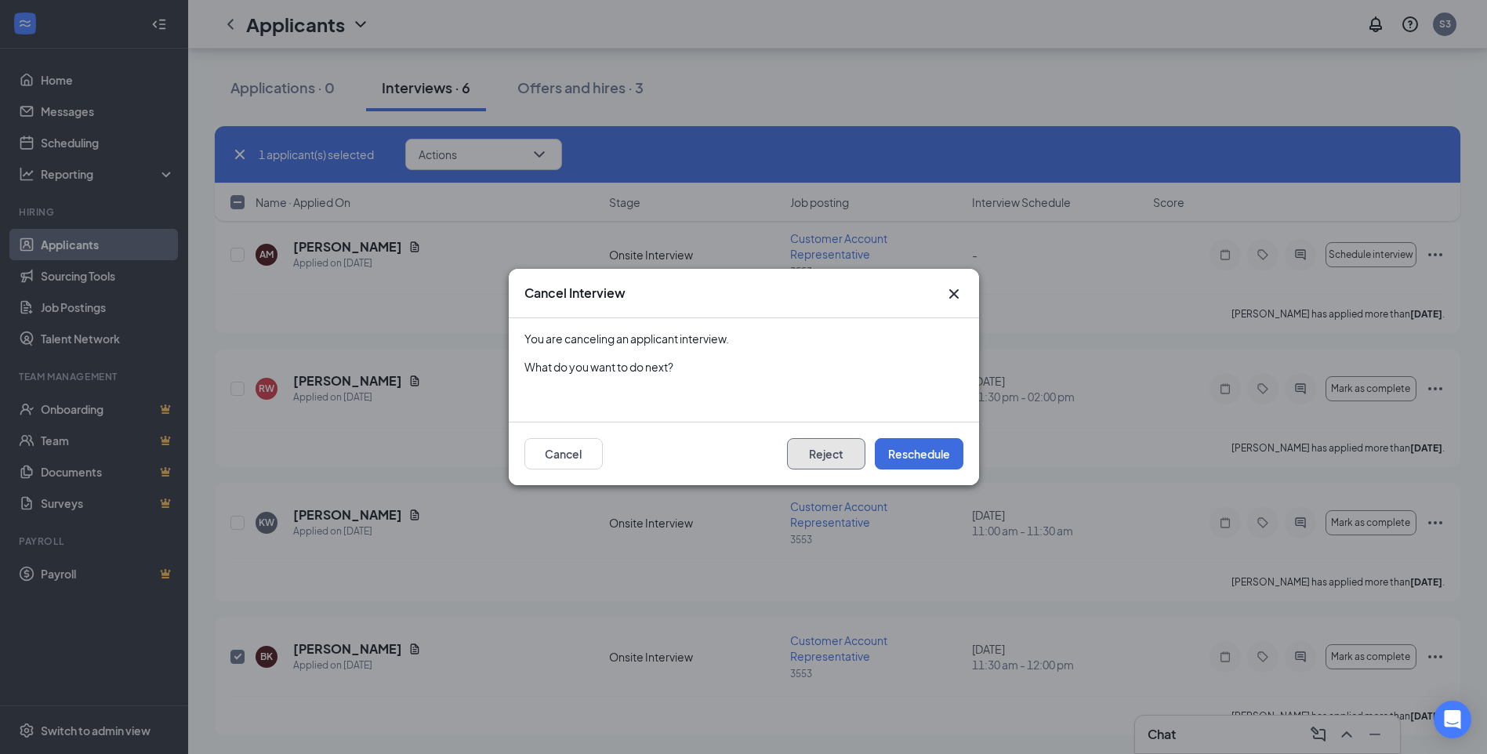
click at [838, 449] on button "Reject" at bounding box center [826, 453] width 78 height 31
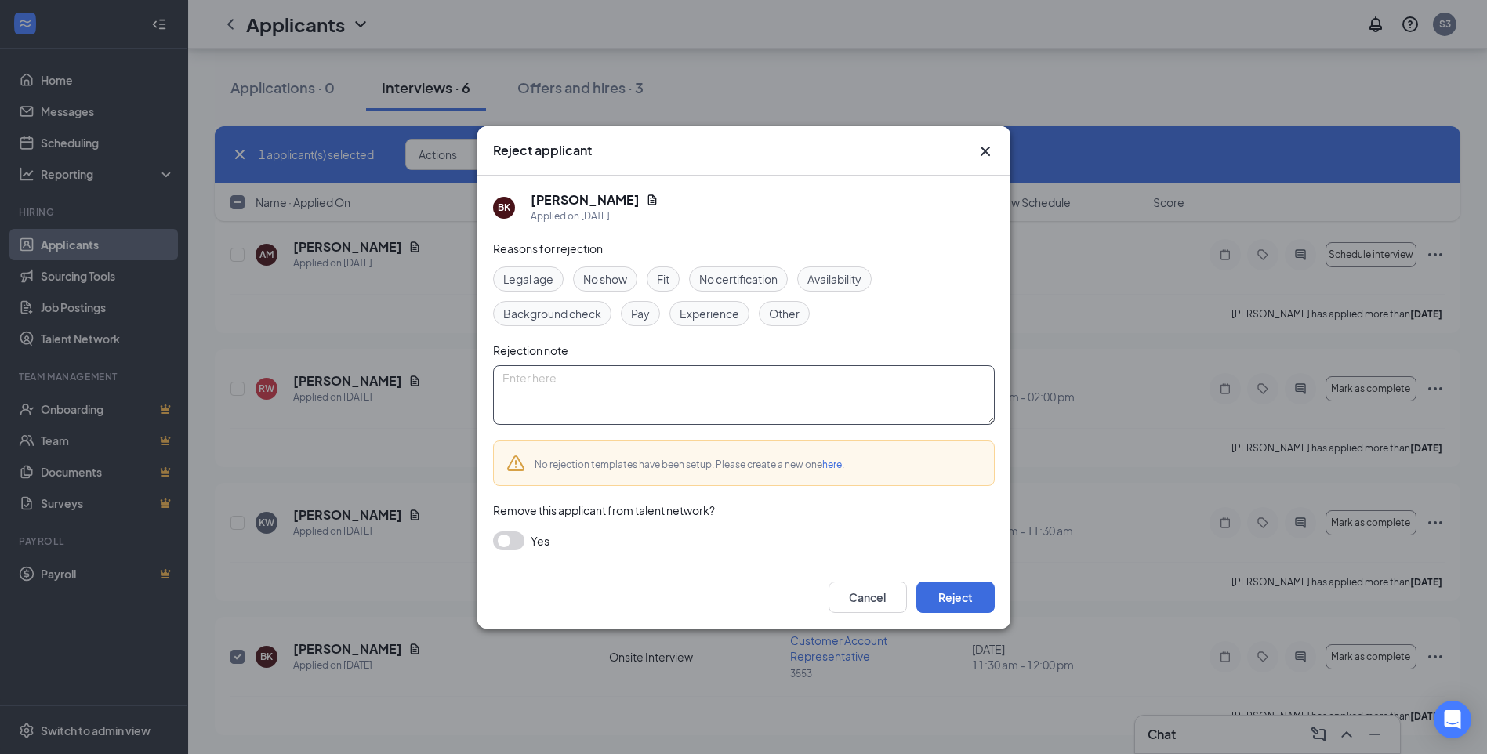
paste textarea "hired someone"
type textarea "hired someone"
click at [956, 595] on button "Reject" at bounding box center [956, 597] width 78 height 31
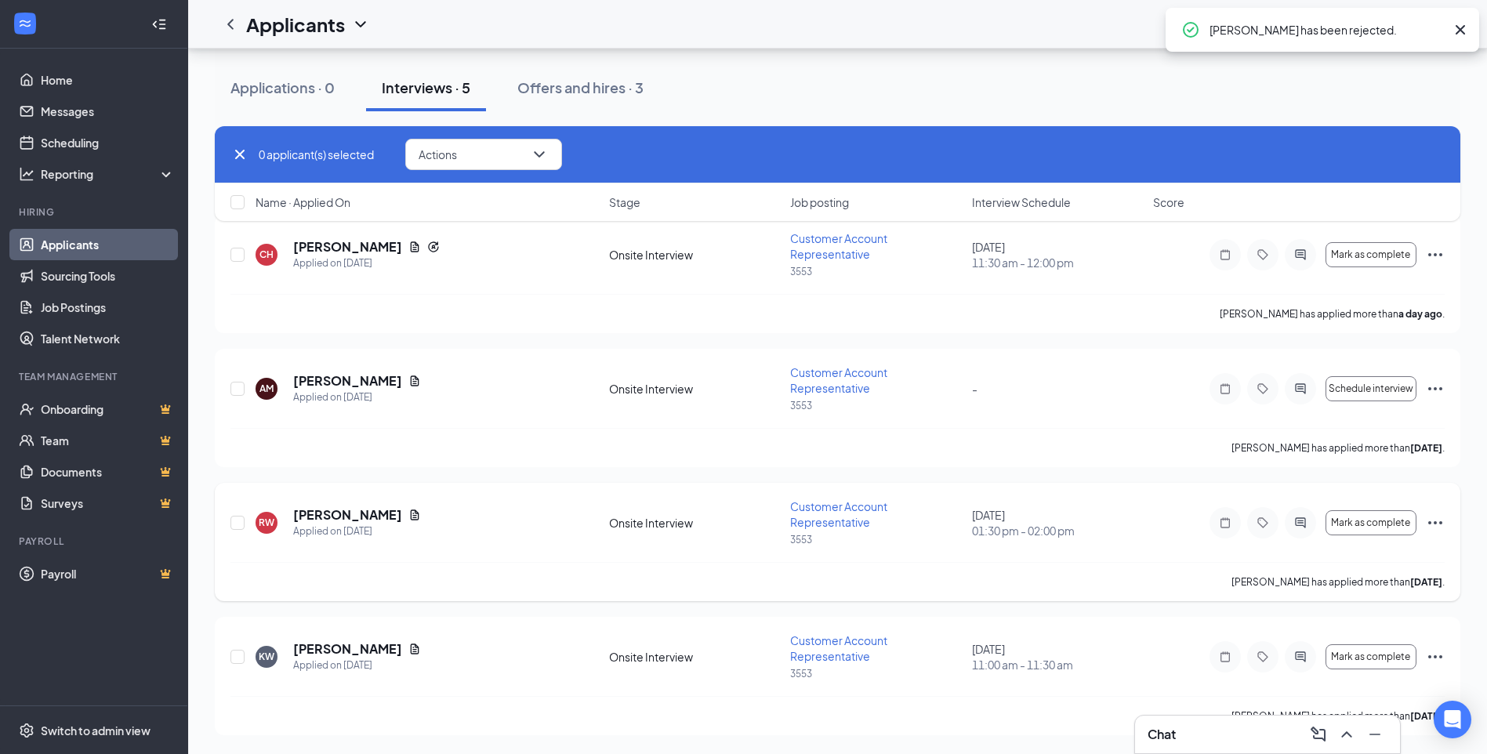
scroll to position [89, 0]
click at [583, 85] on div "Offers and hires · 3" at bounding box center [581, 88] width 126 height 20
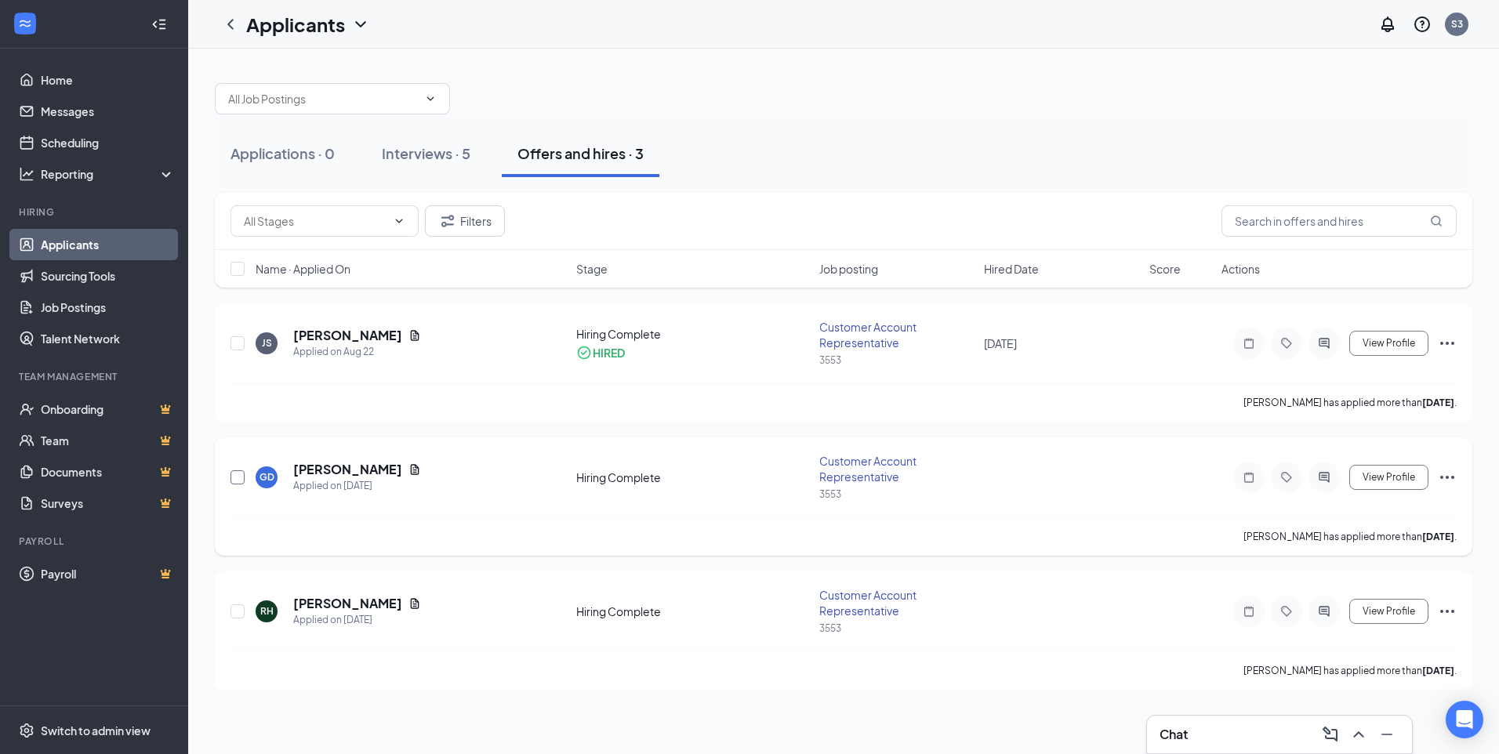
click at [238, 476] on input "checkbox" at bounding box center [238, 477] width 14 height 14
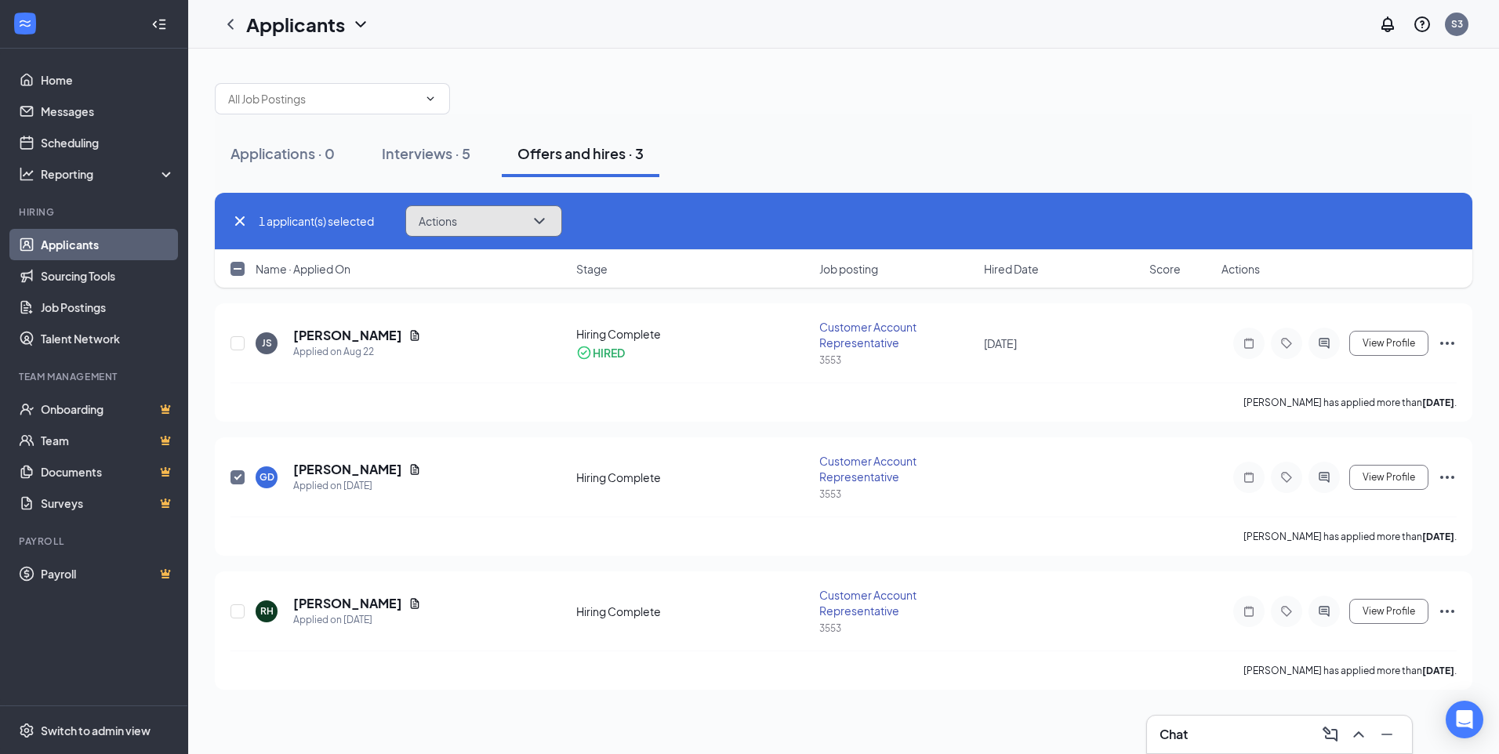
click at [539, 216] on icon "ChevronDown" at bounding box center [539, 221] width 19 height 19
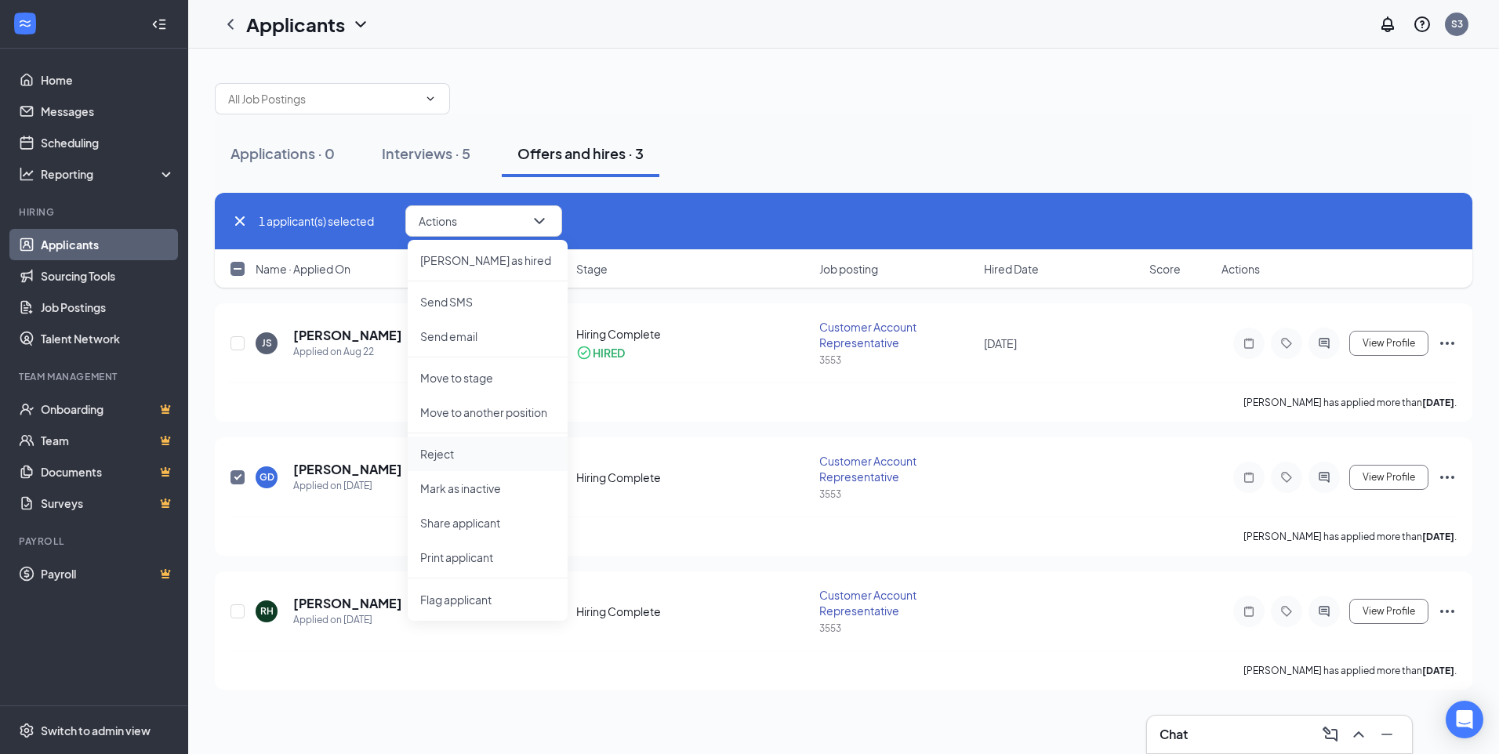
click at [446, 458] on p "Reject" at bounding box center [487, 454] width 135 height 16
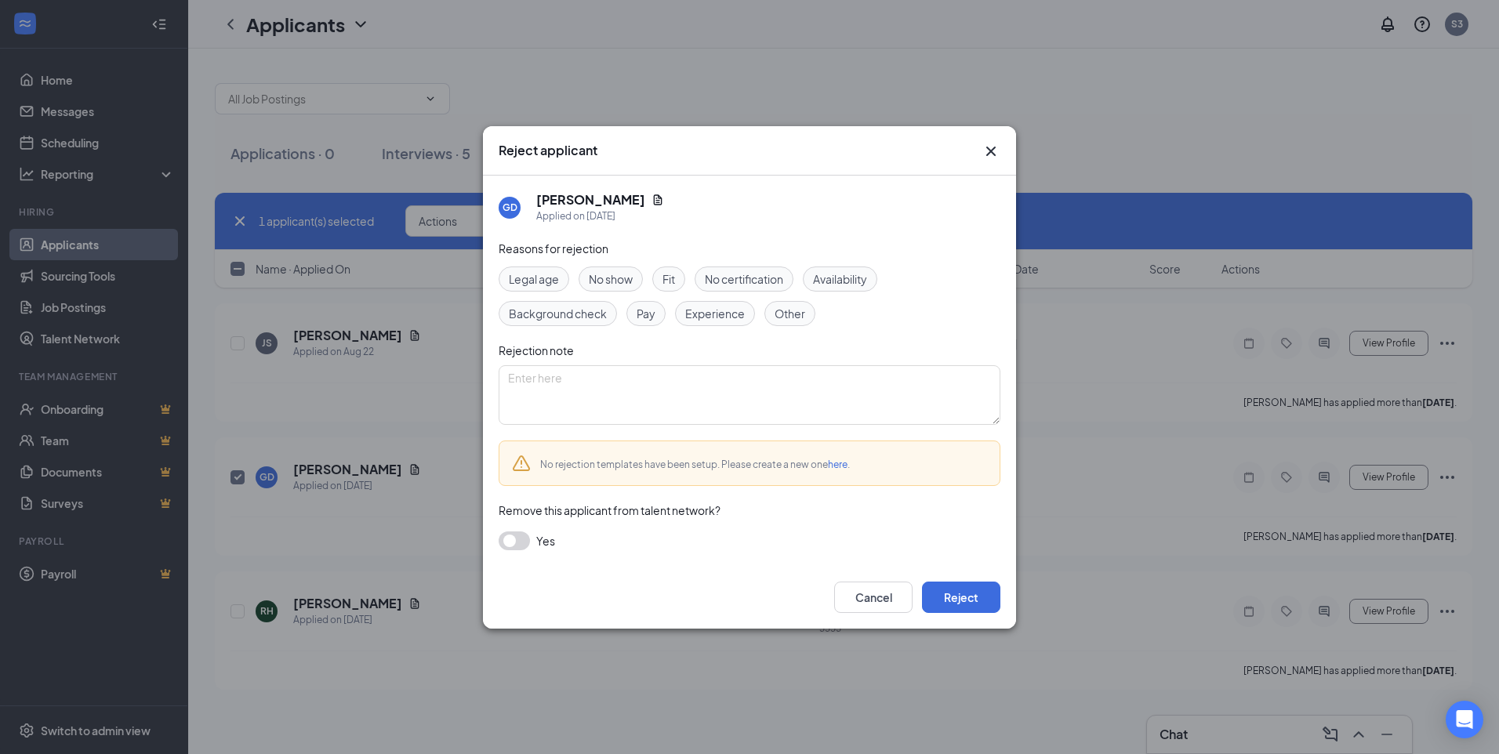
click at [714, 313] on span "Experience" at bounding box center [715, 313] width 60 height 17
click at [973, 601] on button "Reject" at bounding box center [961, 597] width 78 height 31
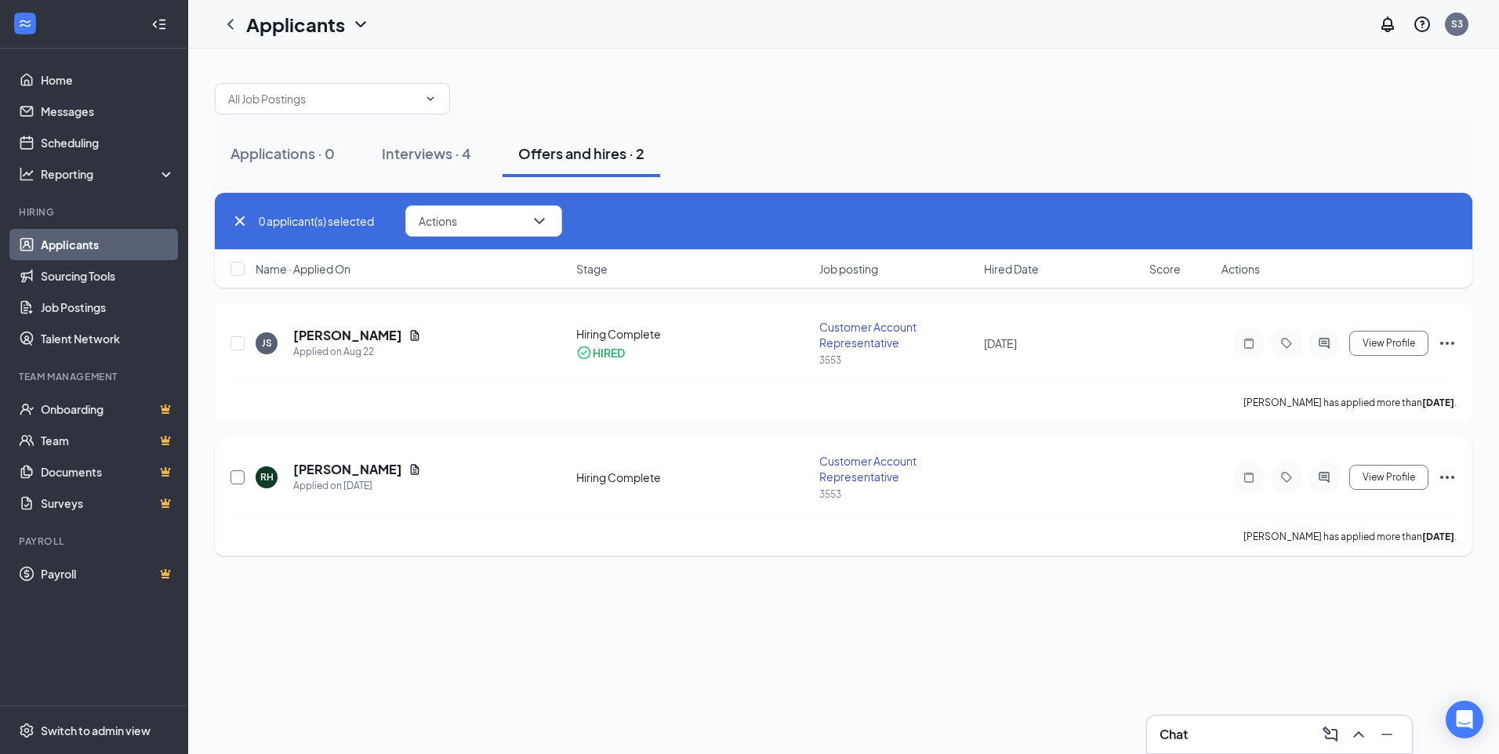
click at [238, 478] on input "checkbox" at bounding box center [238, 477] width 14 height 14
checkbox input "true"
click at [541, 222] on icon "ChevronDown" at bounding box center [539, 221] width 10 height 6
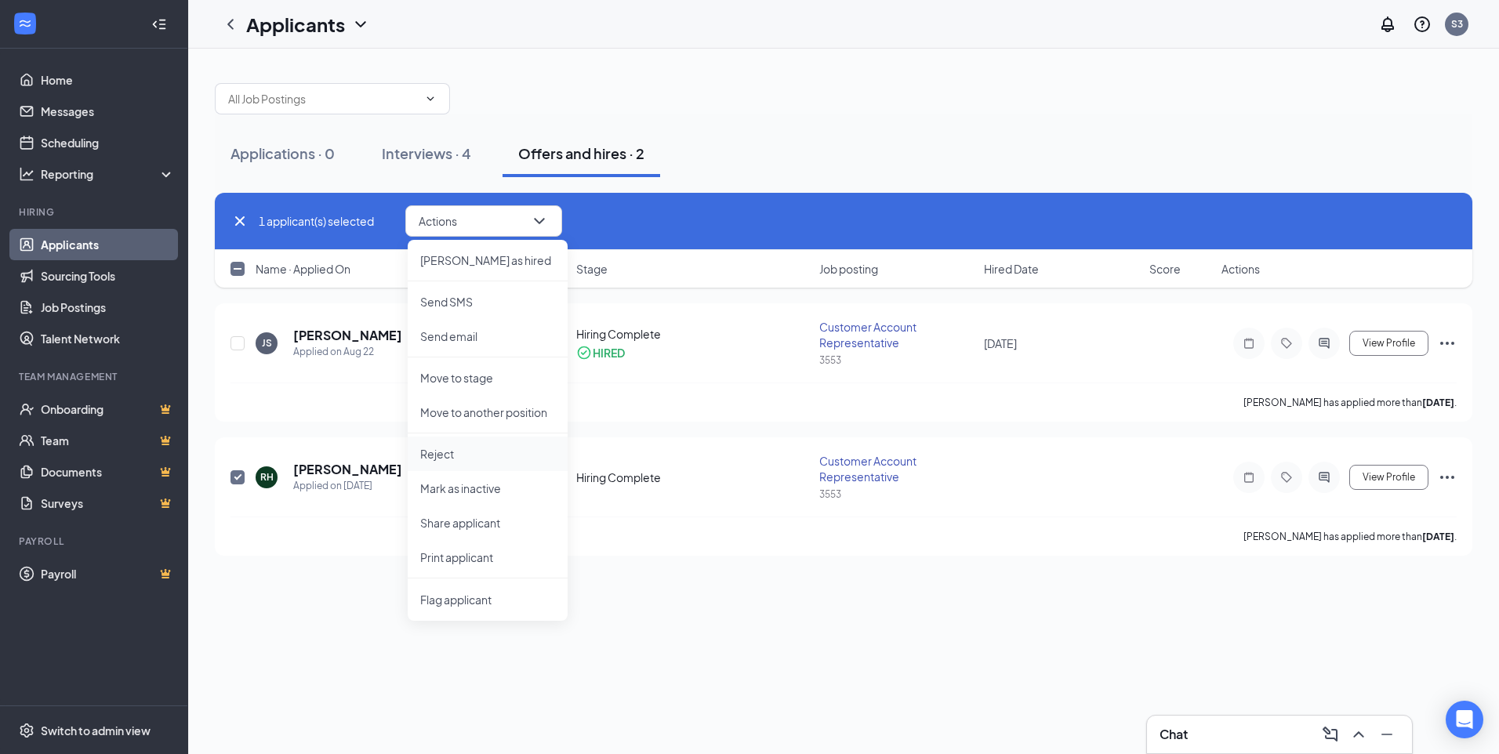
click at [460, 452] on p "Reject" at bounding box center [487, 454] width 135 height 16
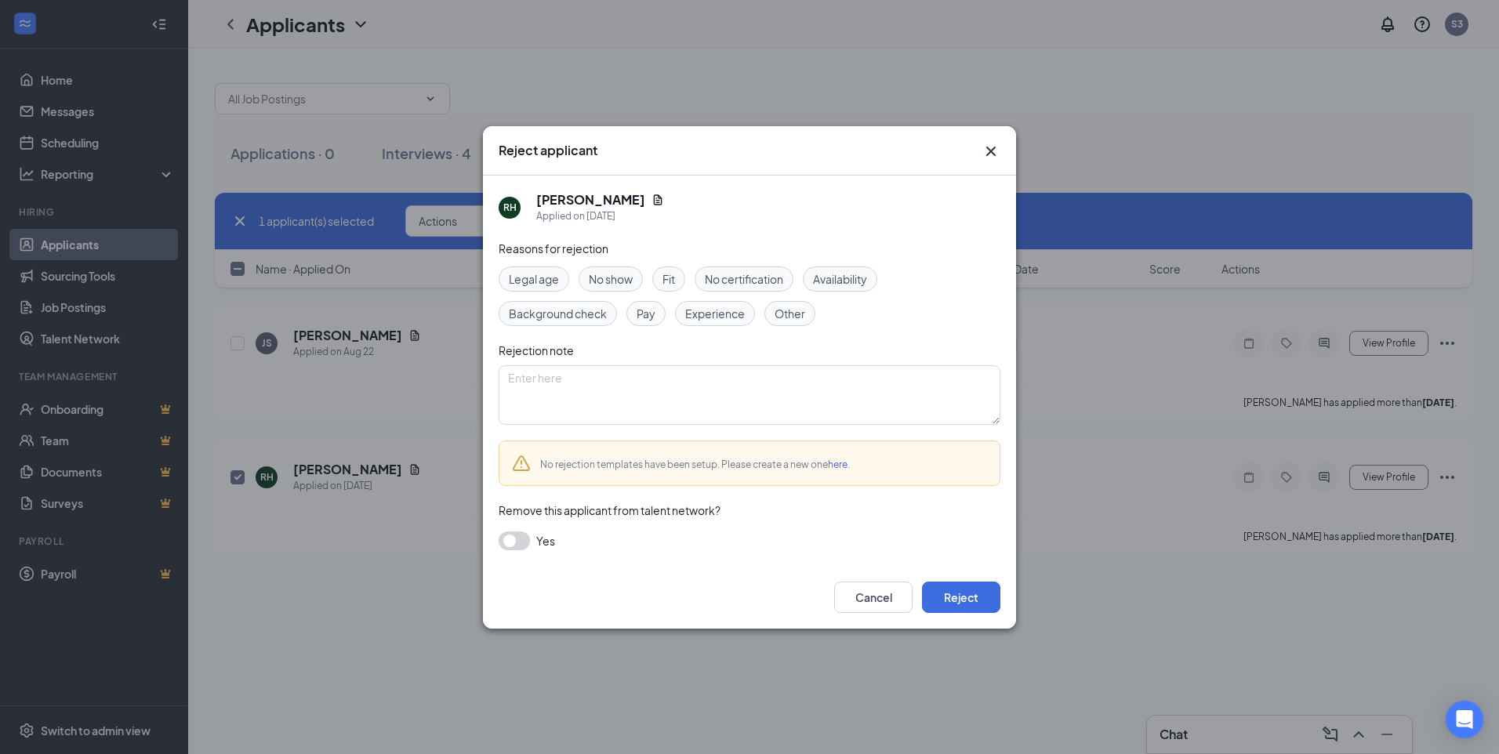
click at [706, 319] on span "Experience" at bounding box center [715, 313] width 60 height 17
click at [970, 601] on button "Reject" at bounding box center [961, 597] width 78 height 31
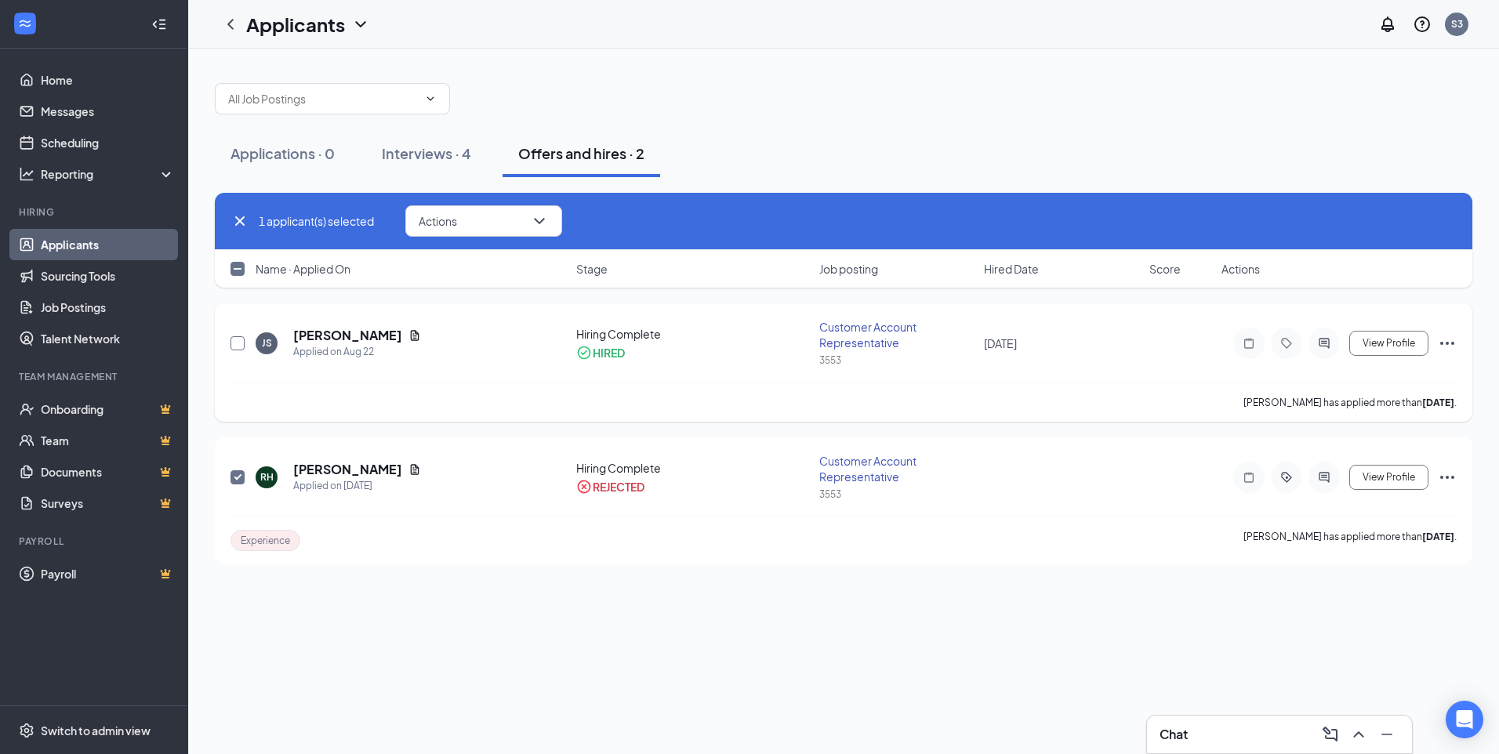
click at [235, 344] on input "checkbox" at bounding box center [238, 343] width 14 height 14
checkbox input "true"
click at [236, 478] on input "checkbox" at bounding box center [238, 477] width 14 height 14
checkbox input "false"
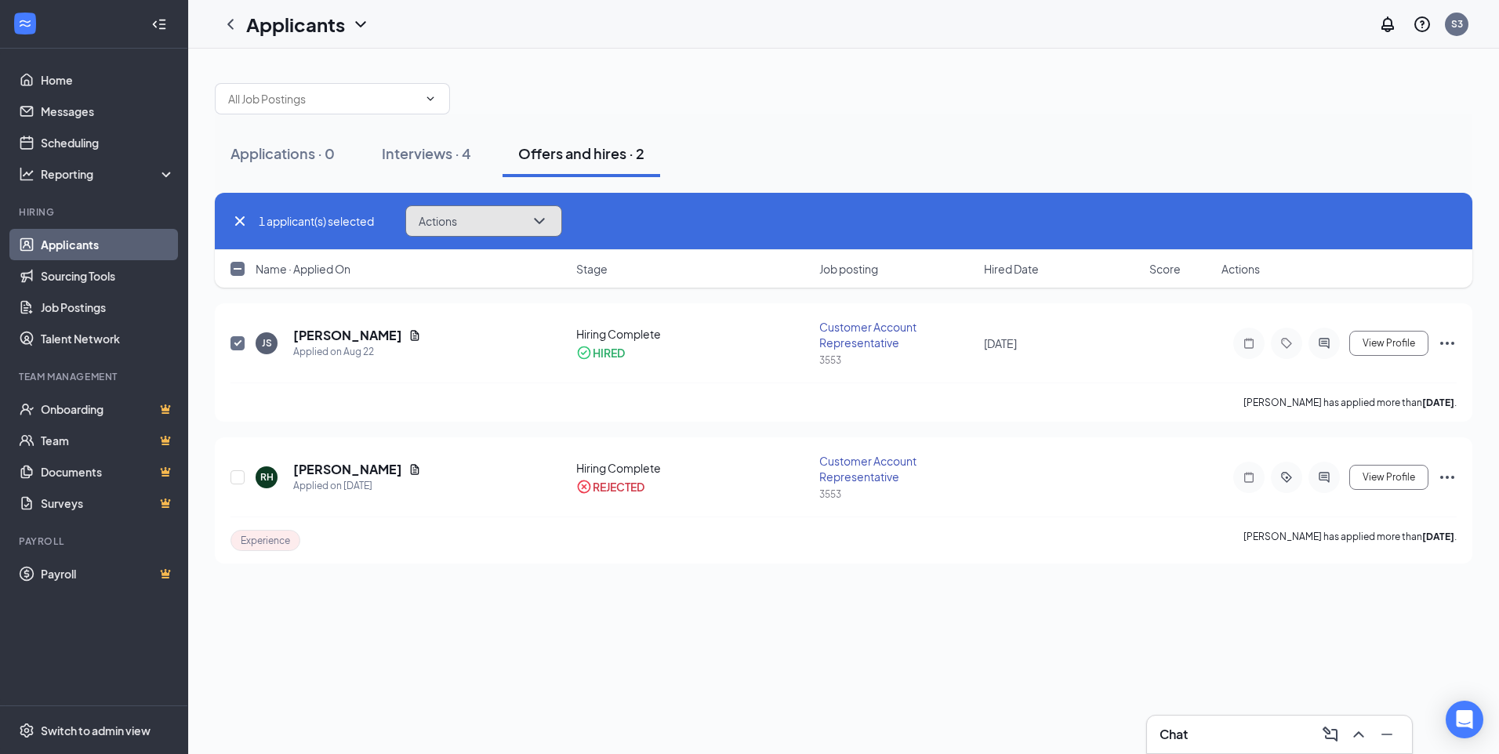
click at [544, 223] on icon "ChevronDown" at bounding box center [539, 221] width 19 height 19
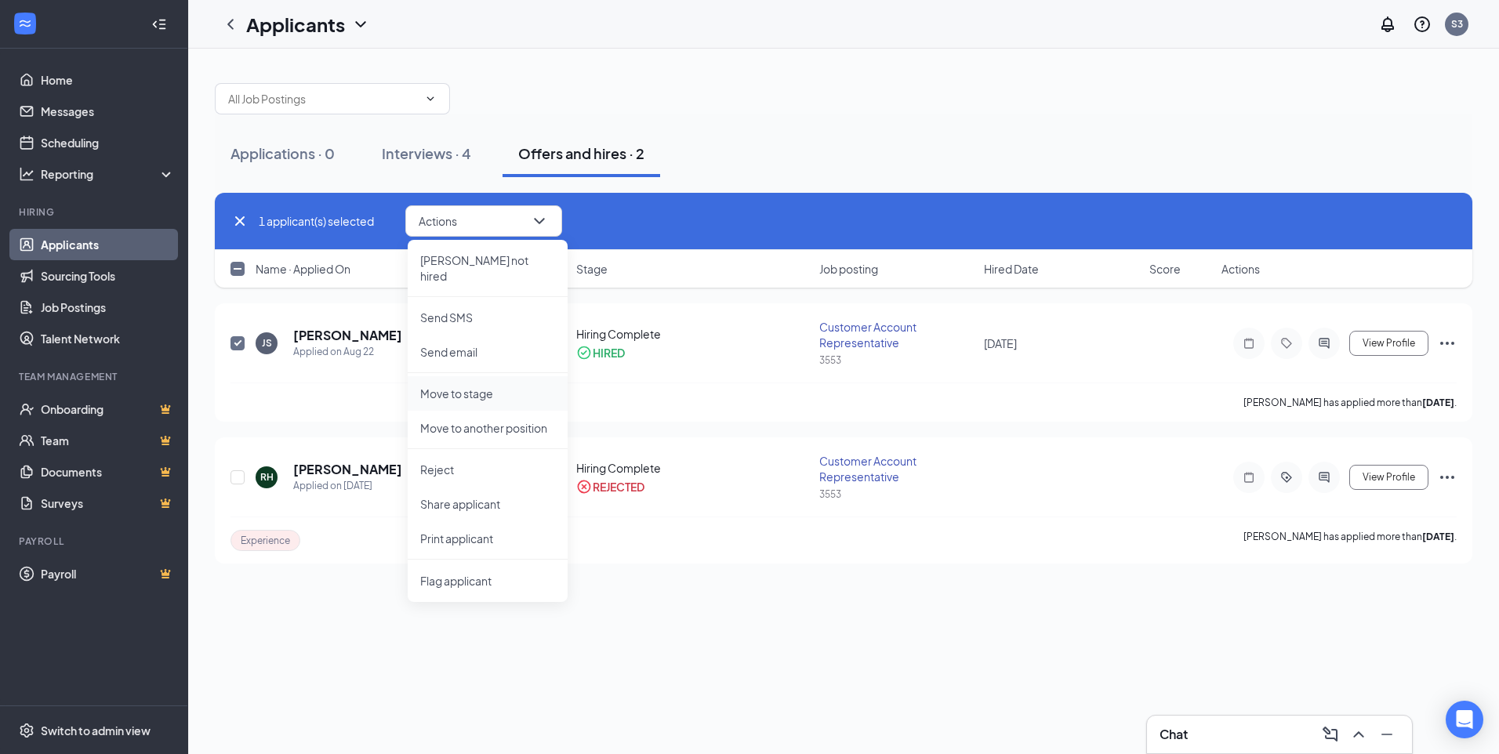
click at [489, 386] on p "Move to stage" at bounding box center [487, 394] width 135 height 16
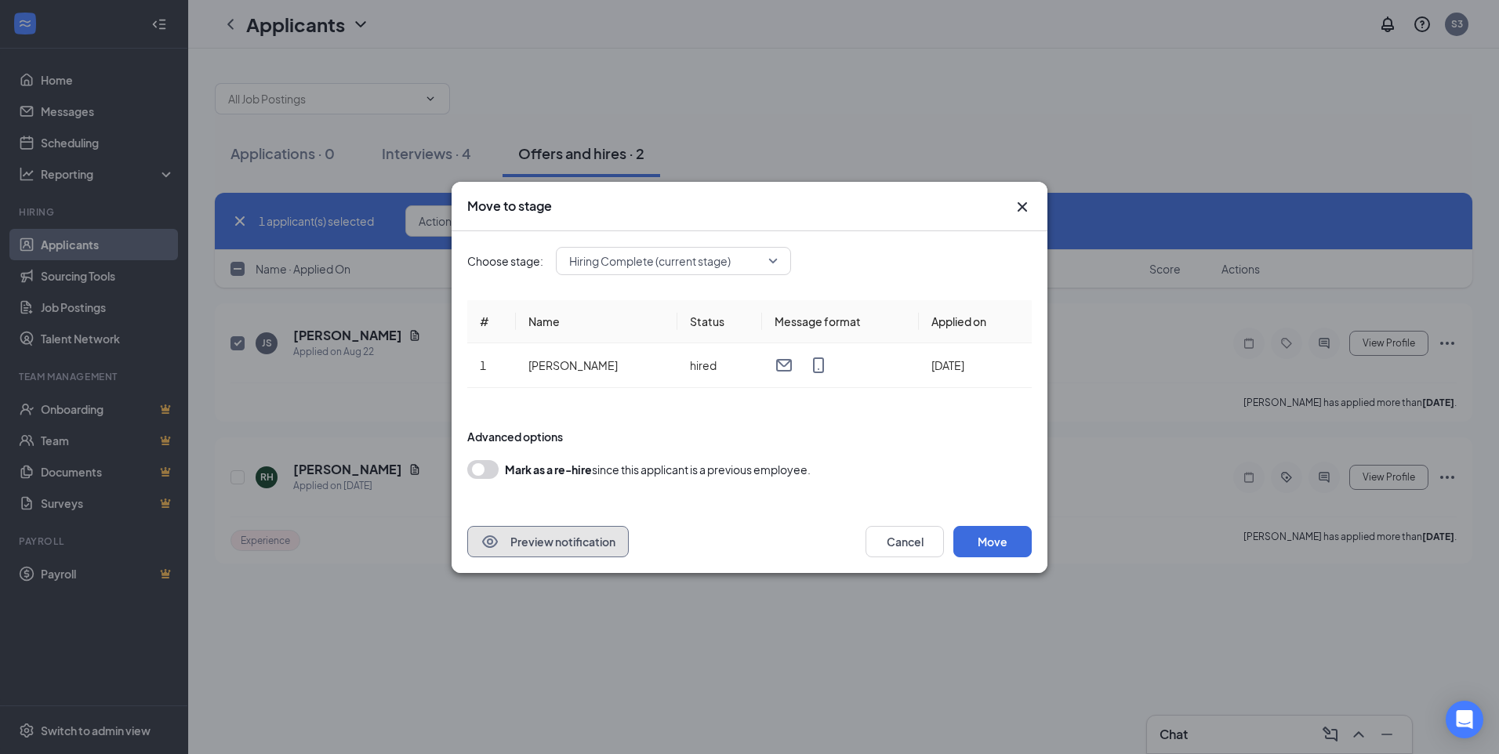
click at [544, 543] on button "Preview notification" at bounding box center [548, 541] width 162 height 31
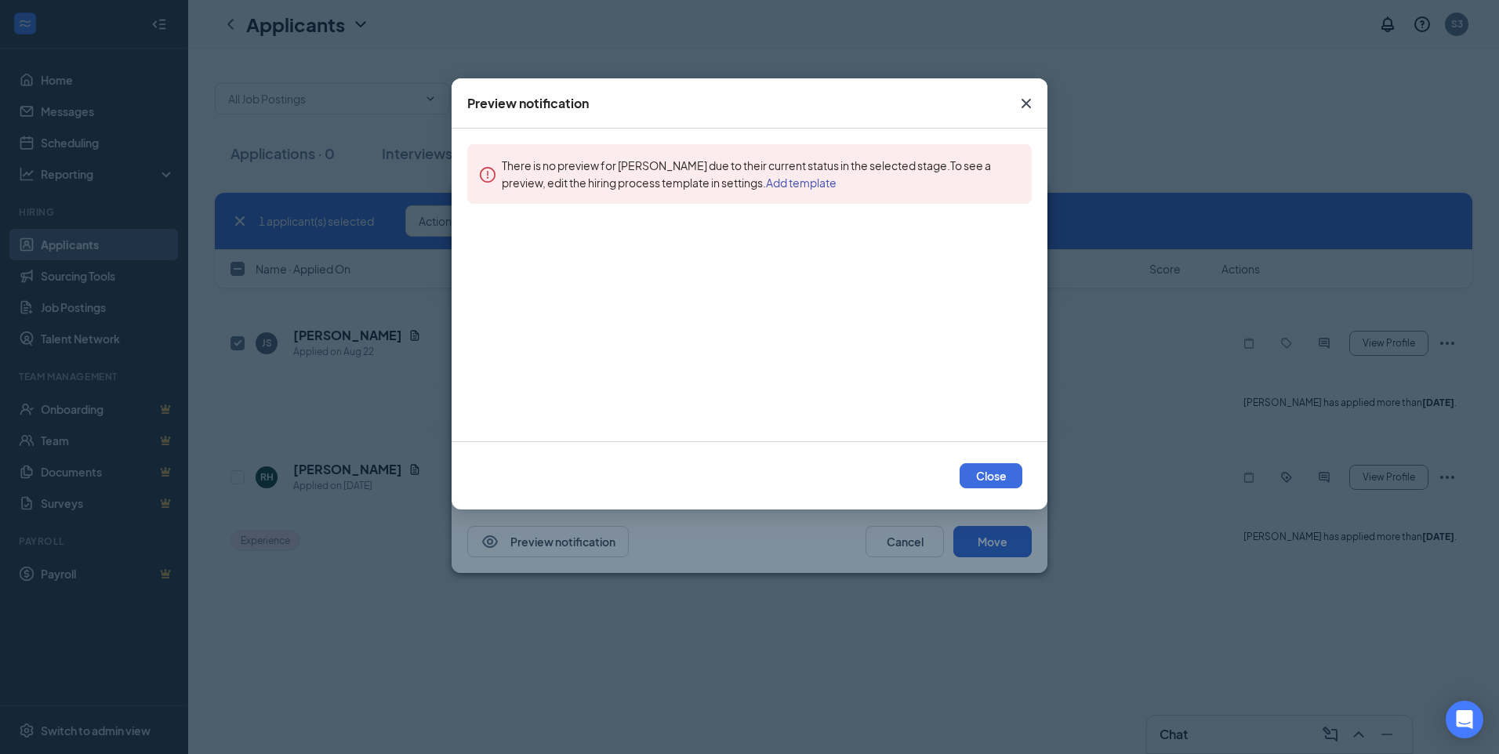
click at [1024, 104] on icon "Cross" at bounding box center [1026, 103] width 19 height 19
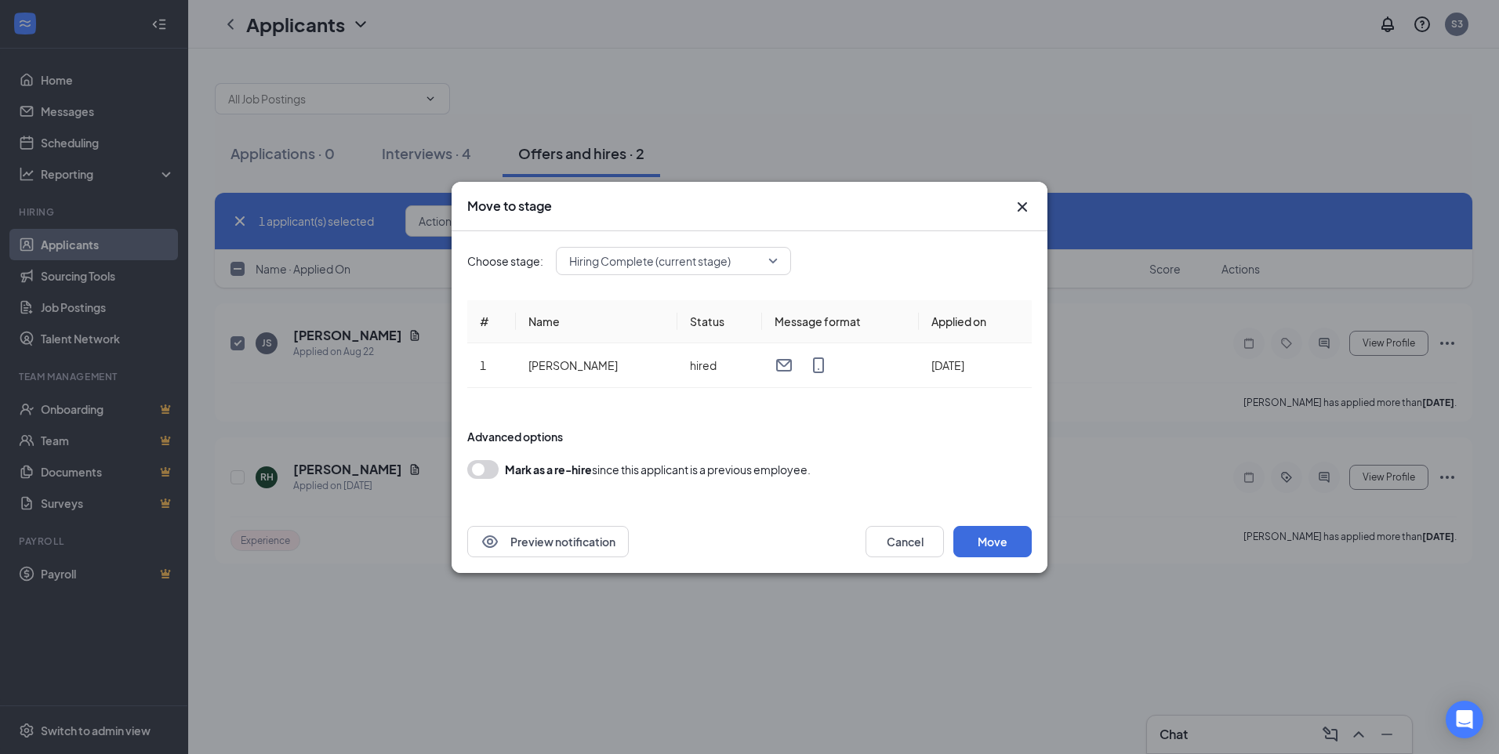
click at [775, 262] on span "Hiring Complete (current stage)" at bounding box center [673, 261] width 209 height 24
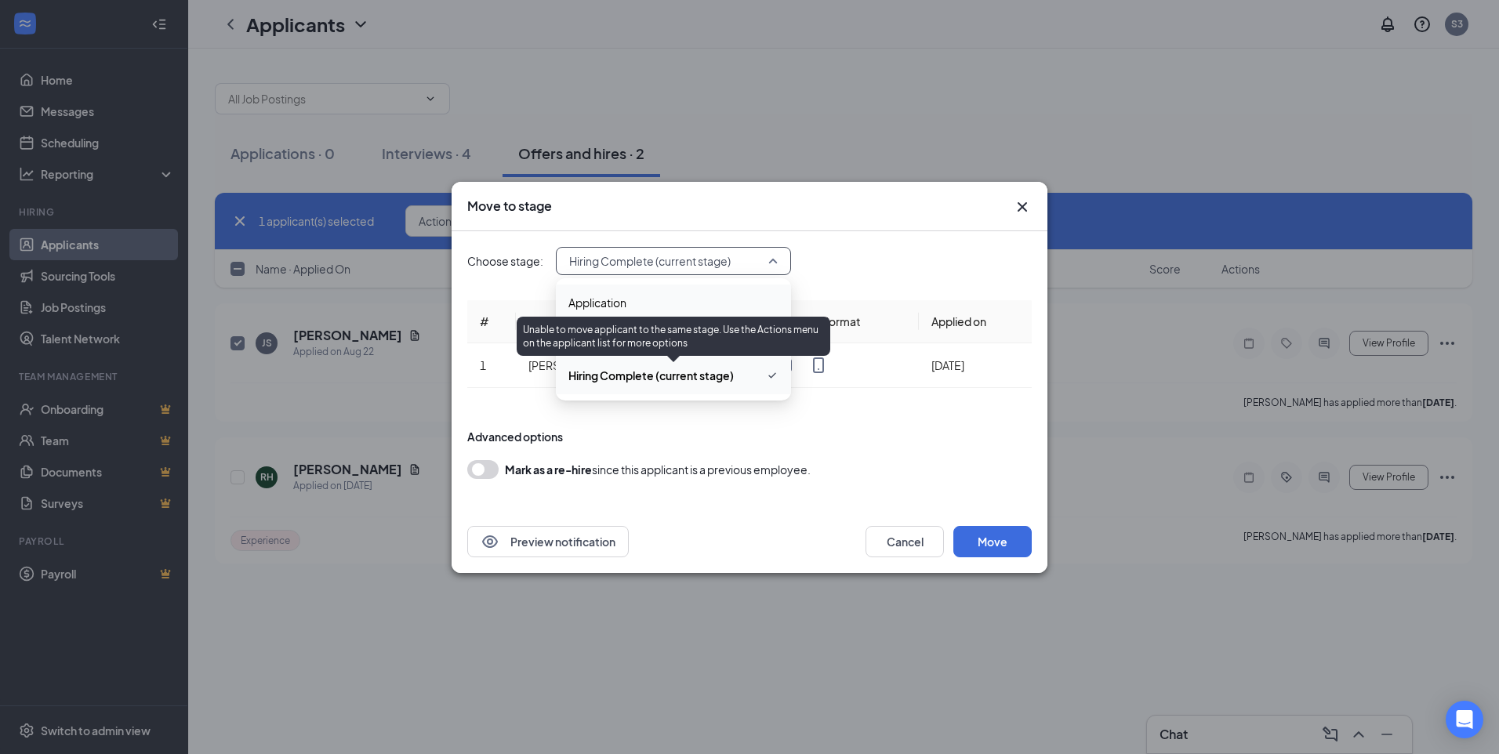
click at [738, 381] on span "Hiring Complete (current stage)" at bounding box center [673, 375] width 210 height 19
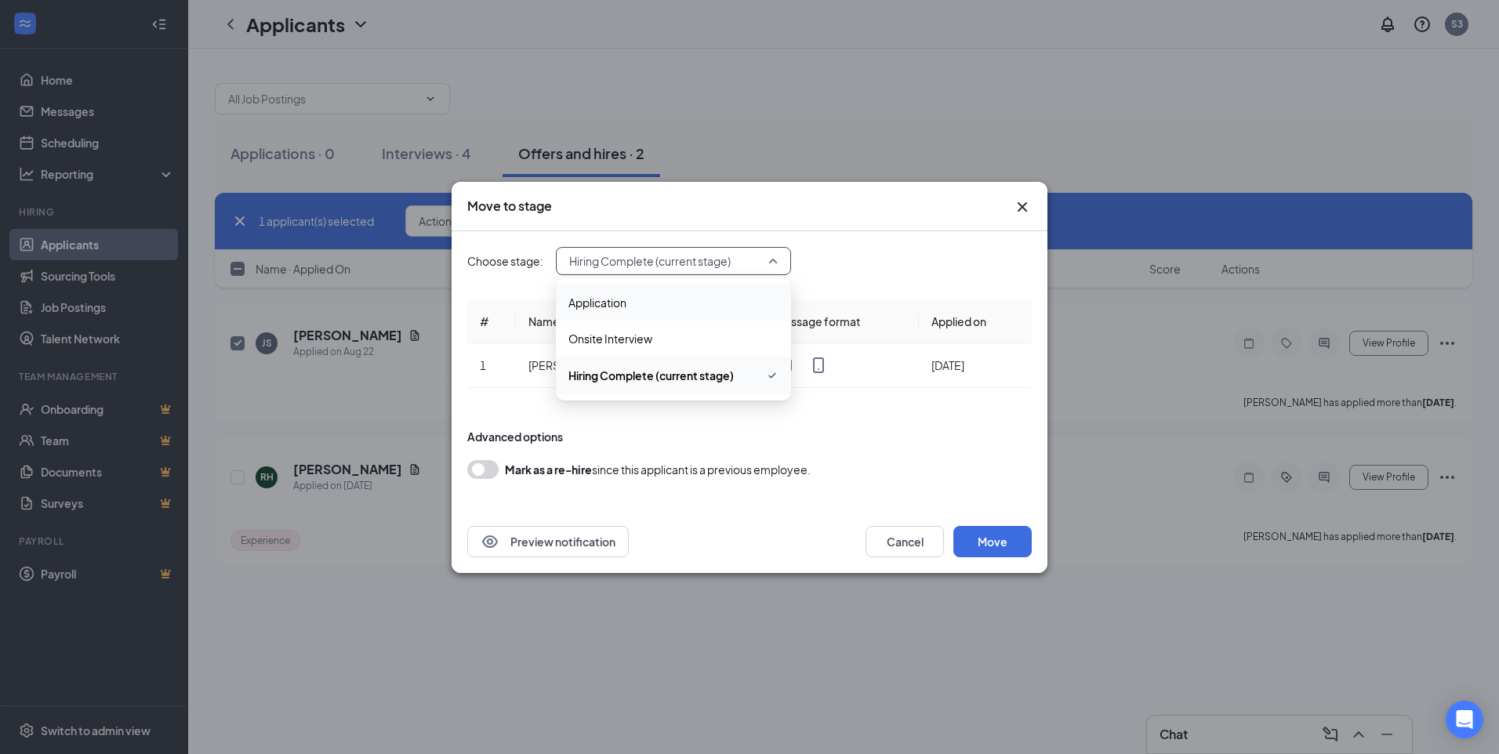
click at [801, 461] on div "Mark as a re-hire since this applicant is a previous employee." at bounding box center [658, 469] width 306 height 19
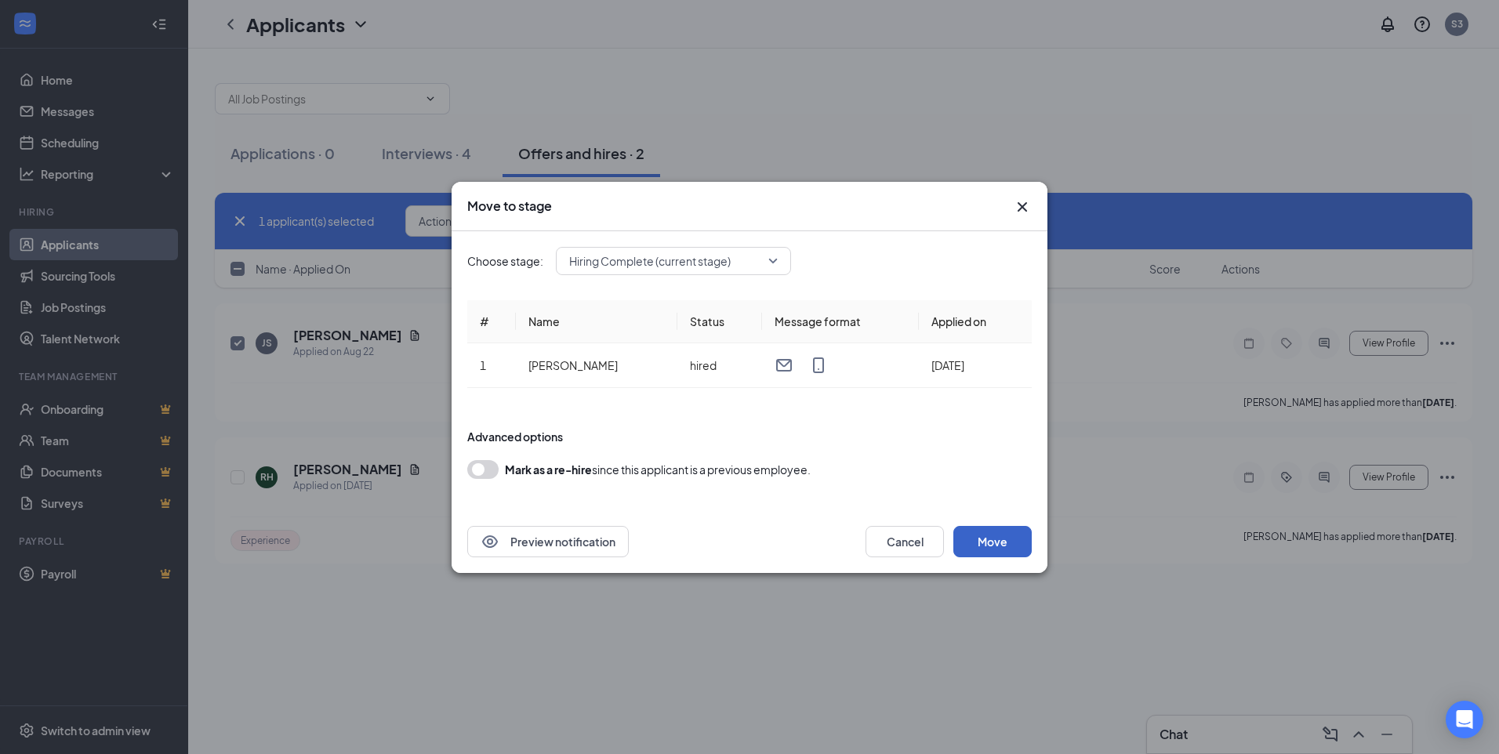
click at [997, 540] on button "Move" at bounding box center [992, 541] width 78 height 31
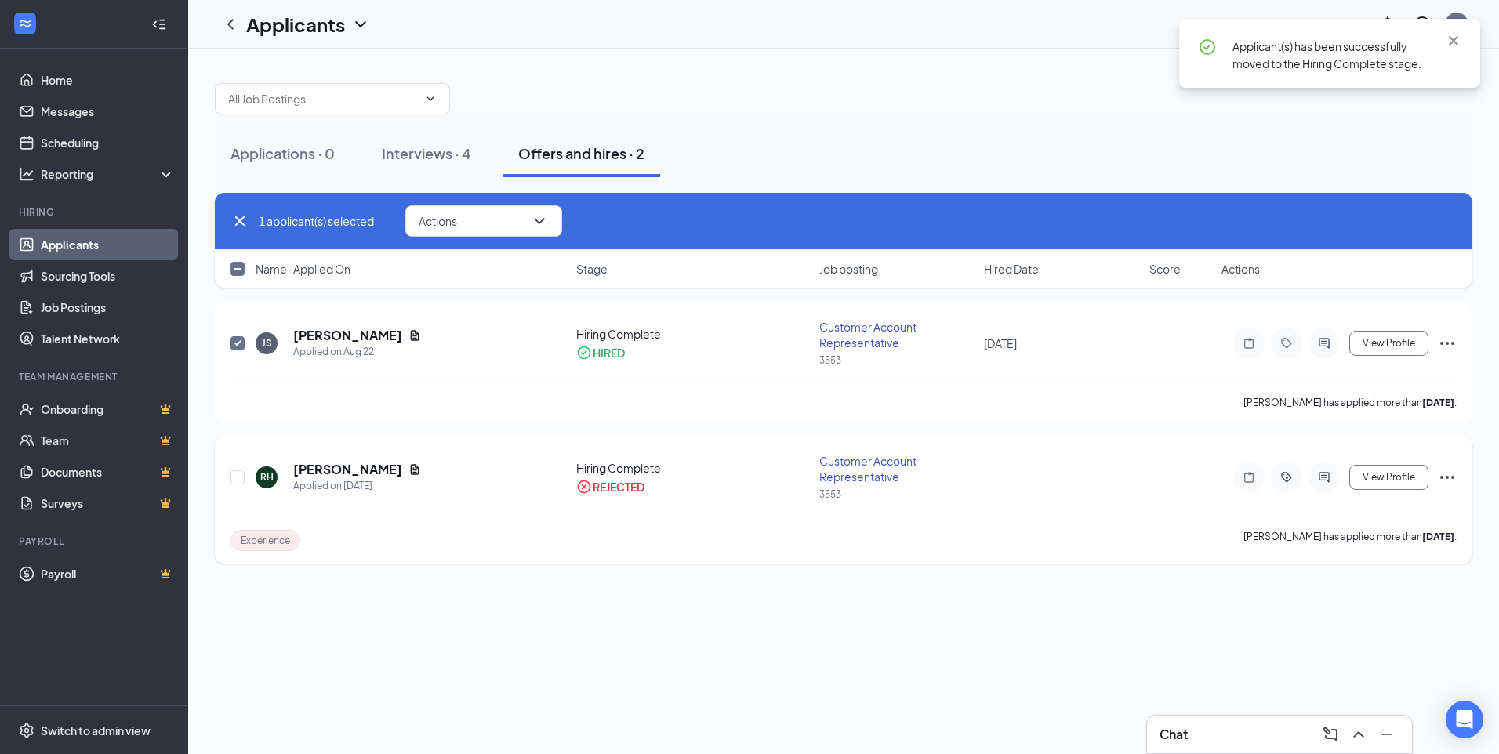
checkbox input "true"
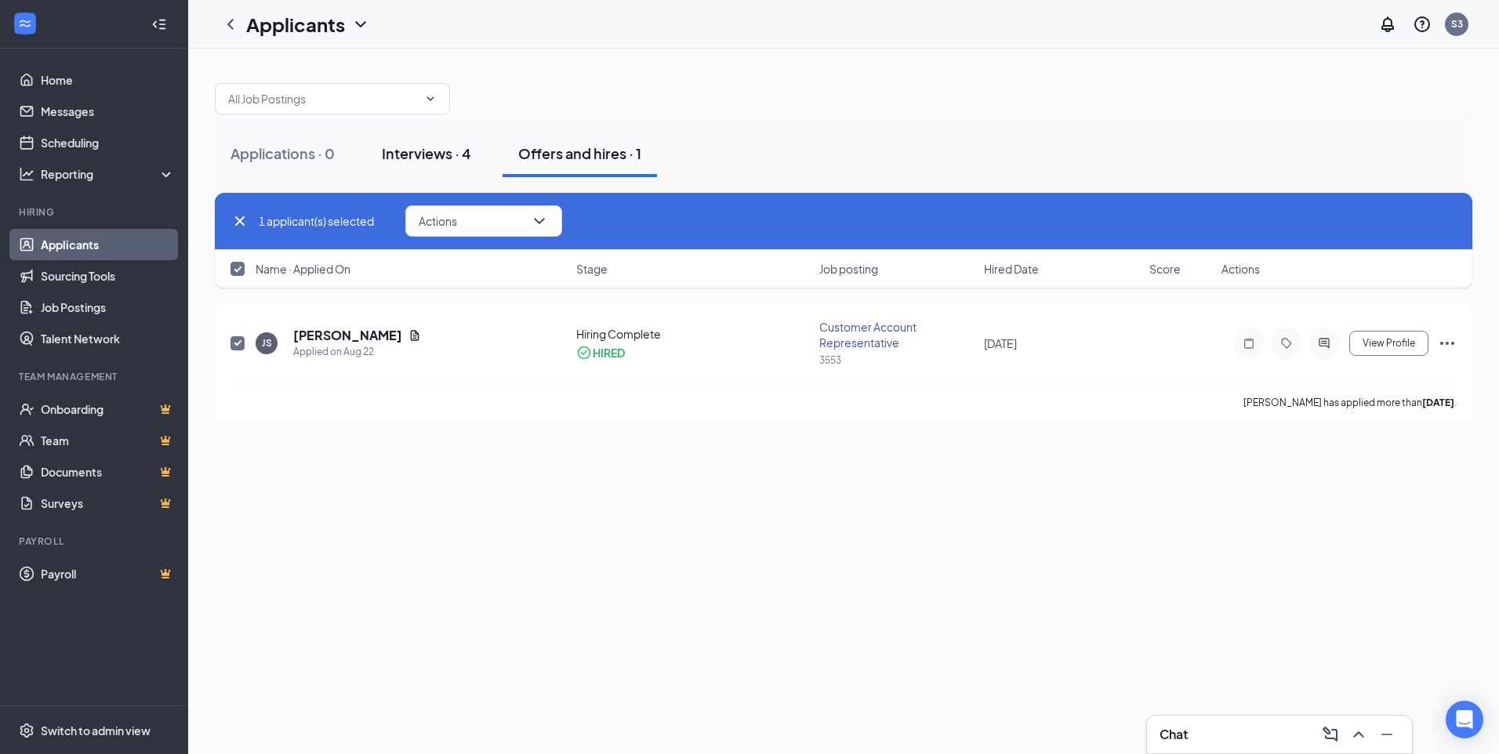
click at [435, 157] on div "Interviews · 4" at bounding box center [426, 153] width 89 height 20
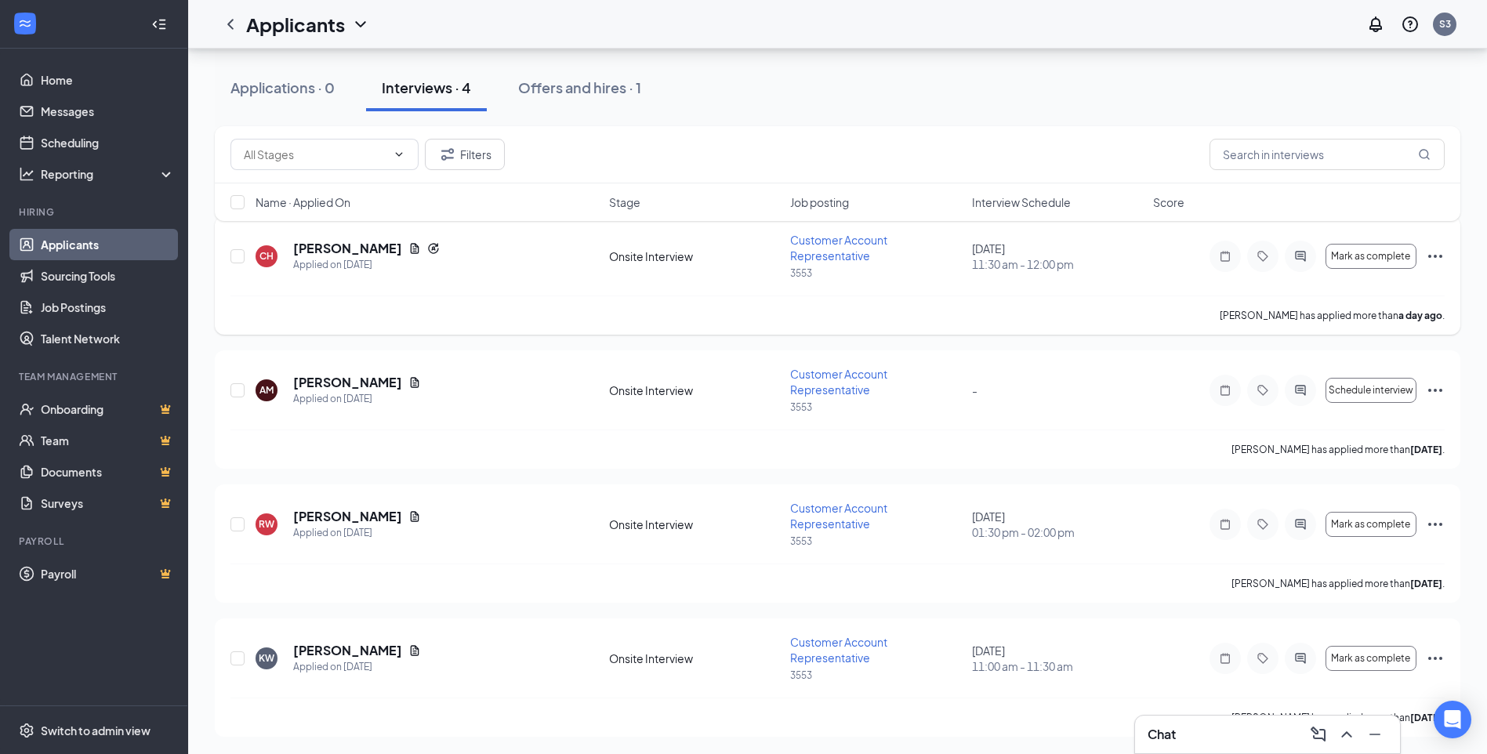
scroll to position [89, 0]
click at [234, 389] on input "checkbox" at bounding box center [238, 389] width 14 height 14
checkbox input "true"
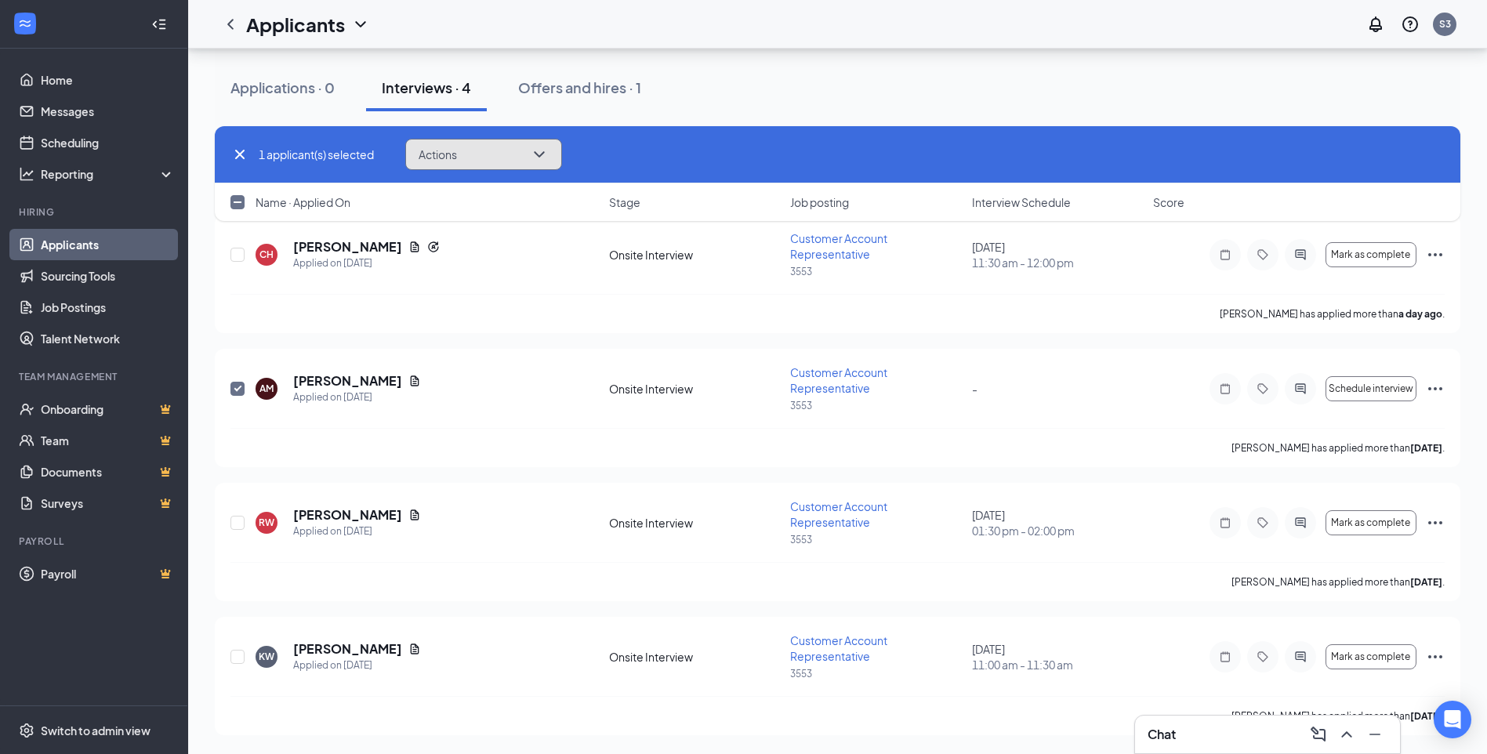
click at [531, 154] on button "Actions" at bounding box center [483, 154] width 157 height 31
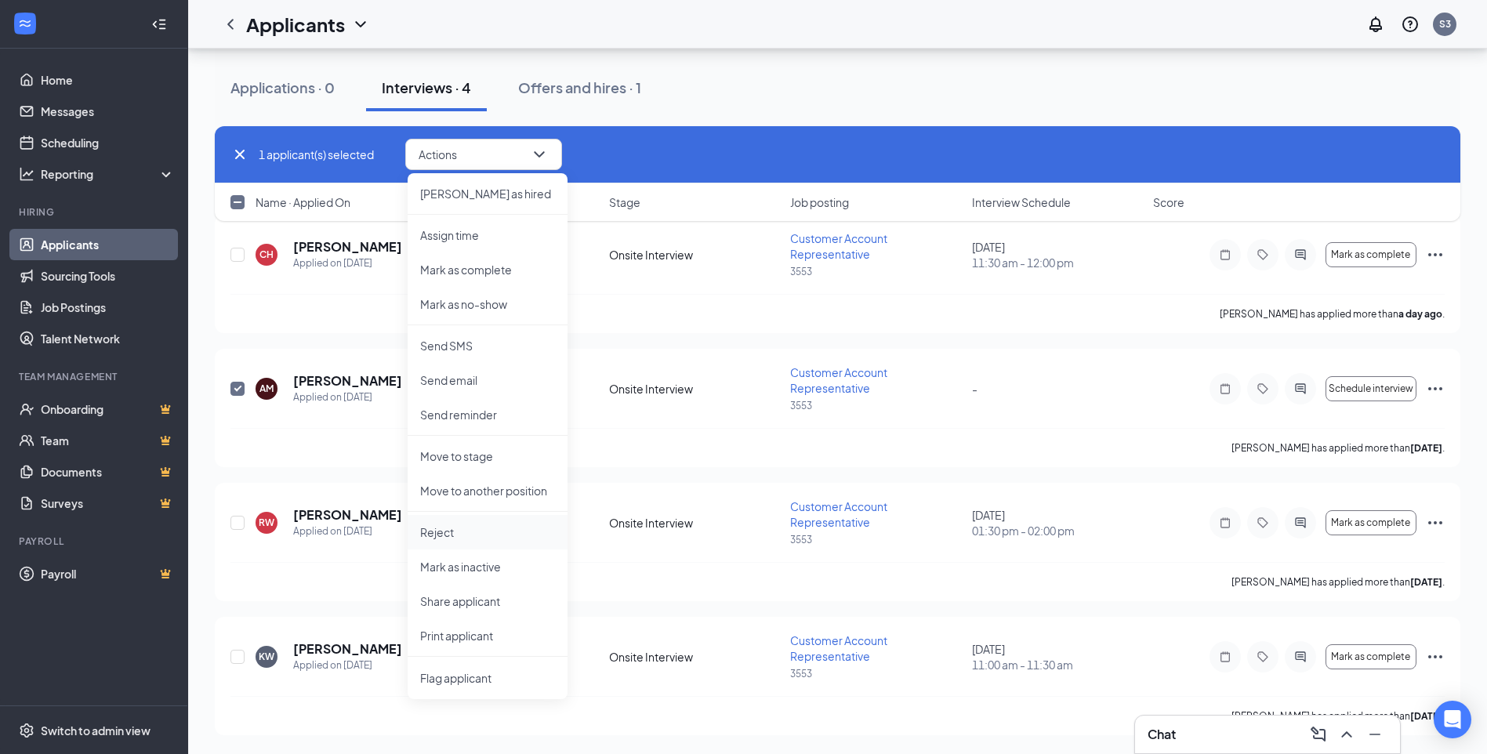
click at [462, 526] on p "Reject" at bounding box center [487, 533] width 135 height 16
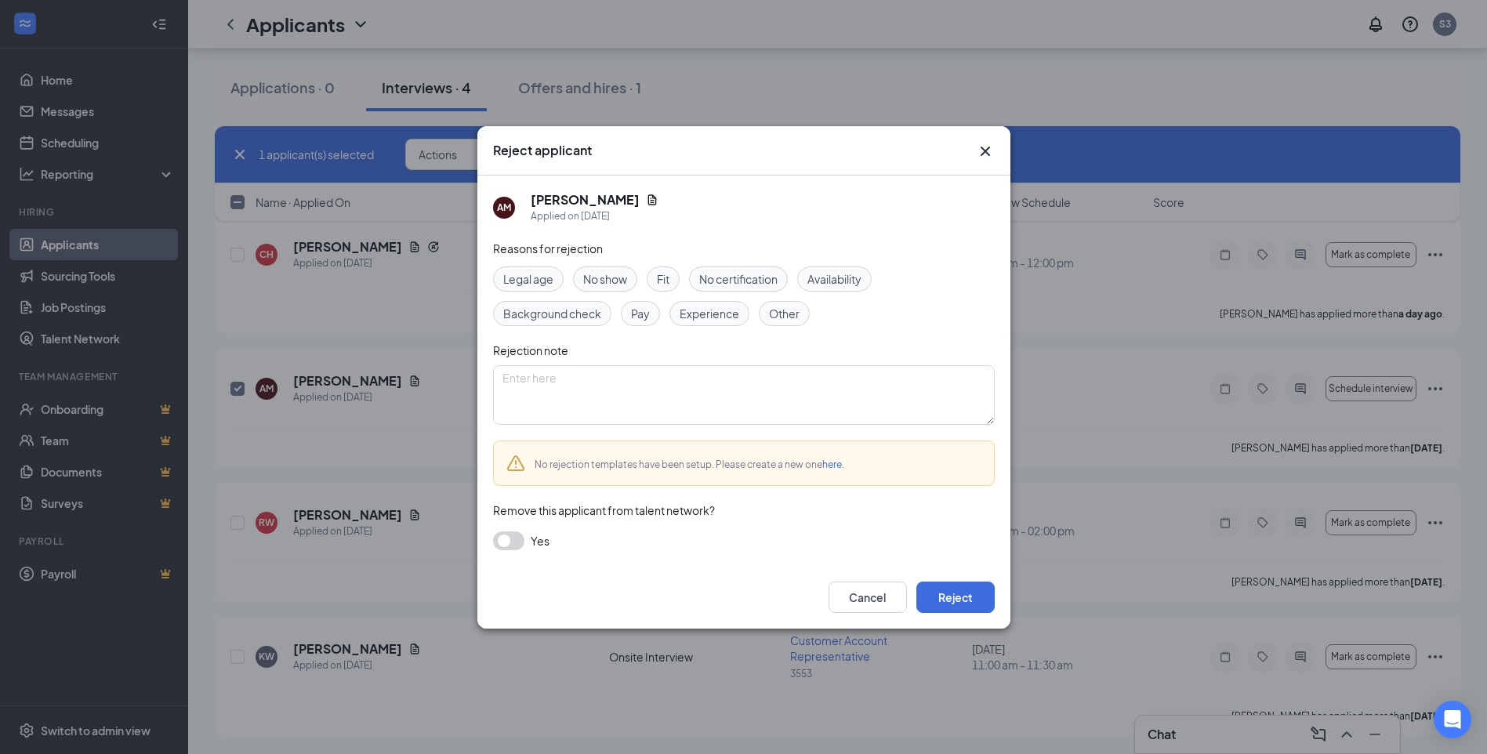
drag, startPoint x: 790, startPoint y: 318, endPoint x: 786, endPoint y: 332, distance: 14.9
click at [790, 317] on span "Other" at bounding box center [784, 313] width 31 height 17
paste textarea "hired someone"
type textarea "hired someone"
click at [959, 597] on button "Reject" at bounding box center [956, 597] width 78 height 31
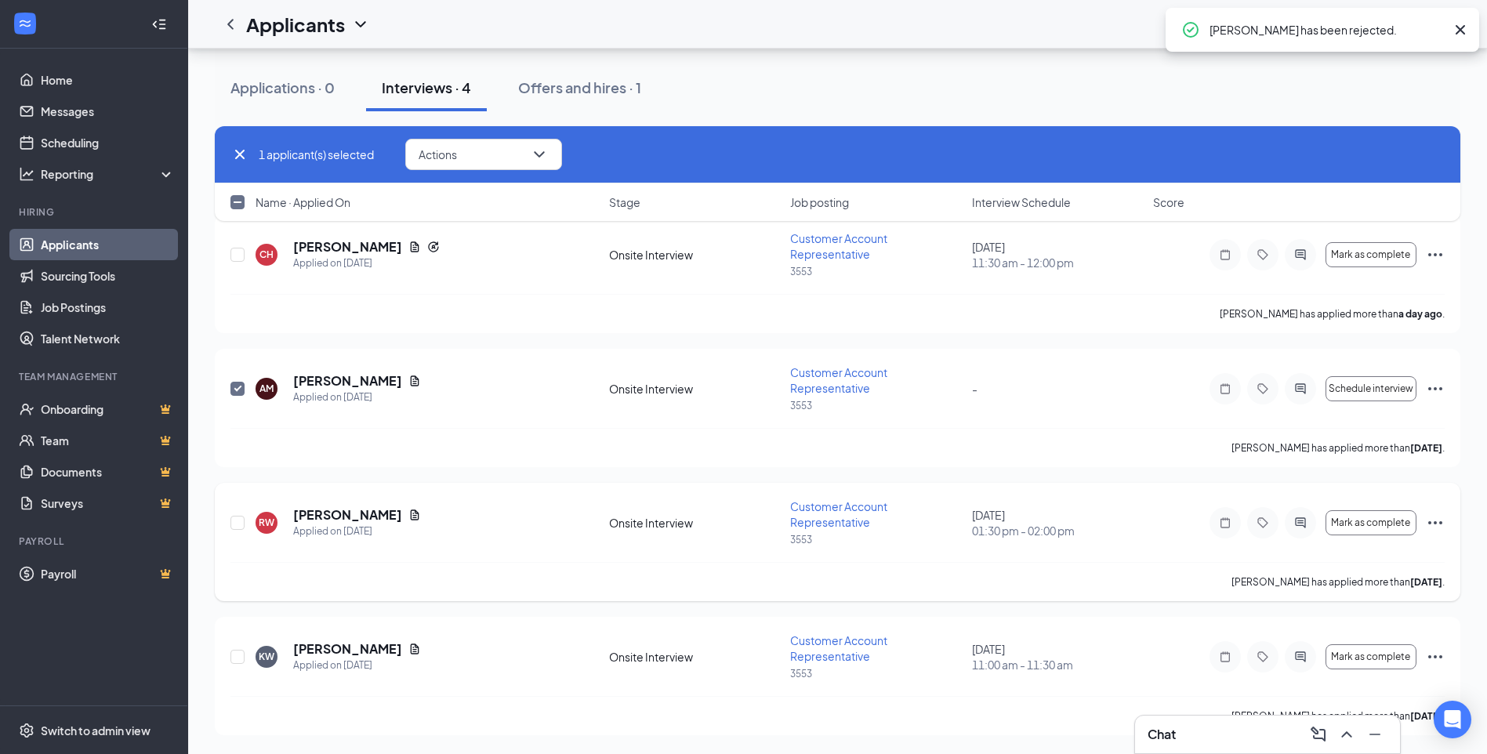
checkbox input "false"
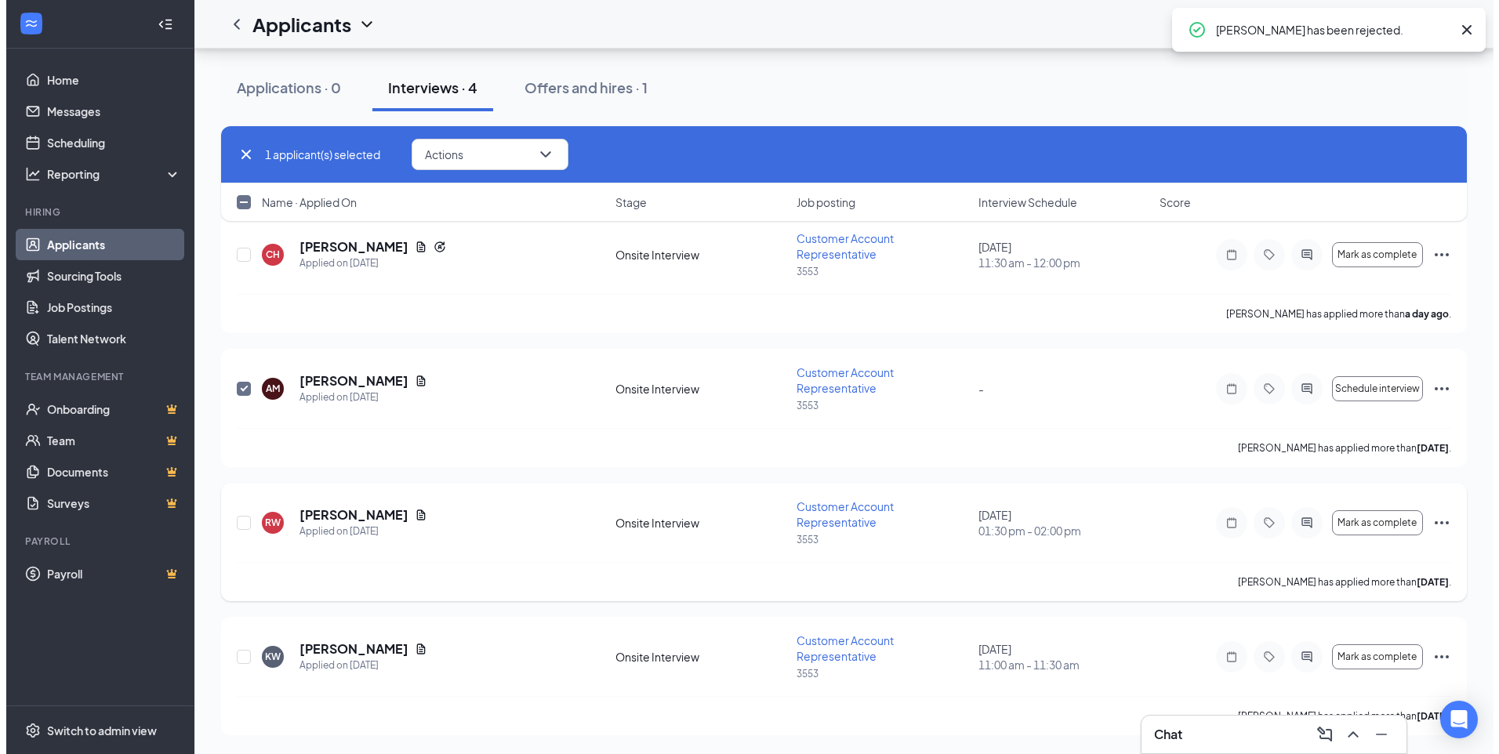
scroll to position [0, 0]
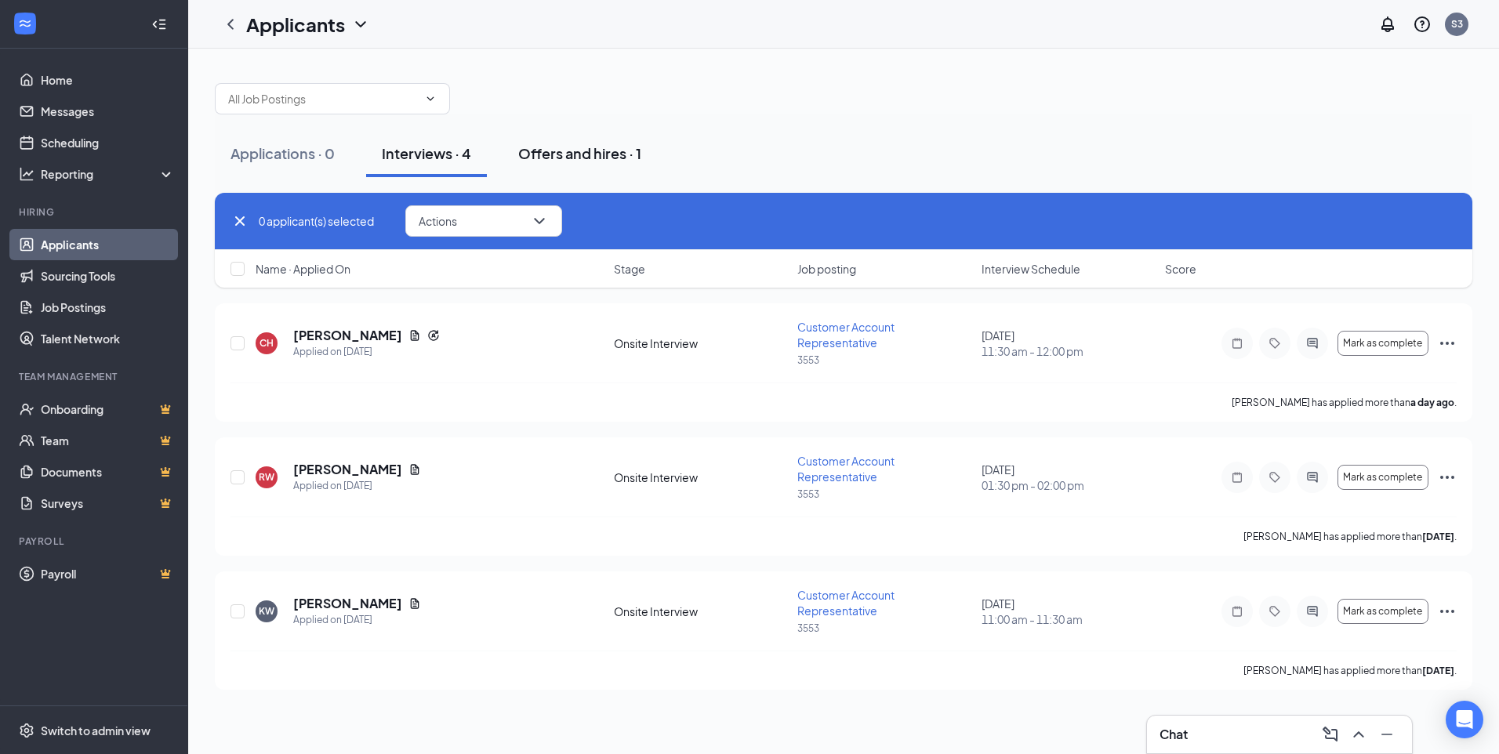
click at [579, 154] on div "Offers and hires · 1" at bounding box center [579, 153] width 123 height 20
